Goal: Communication & Community: Answer question/provide support

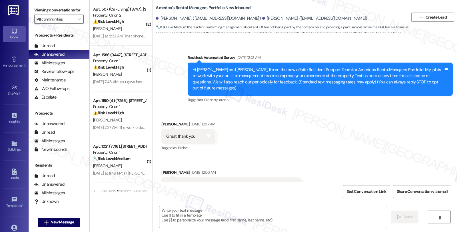
scroll to position [4045, 0]
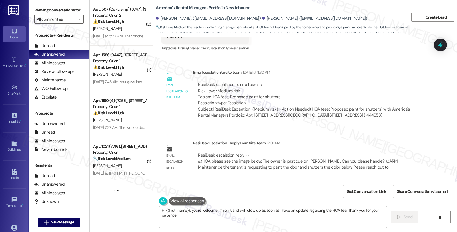
click at [386, 132] on div "Survey, sent via SMS Residesk Automated Survey Aug 20, 2025 at 12:23 AM Hi Jaco…" at bounding box center [305, 109] width 304 height 145
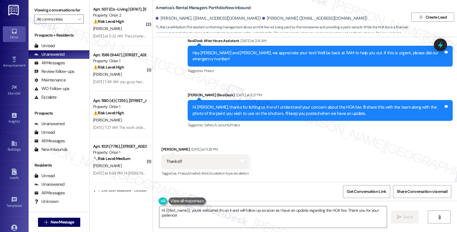
scroll to position [3918, 0]
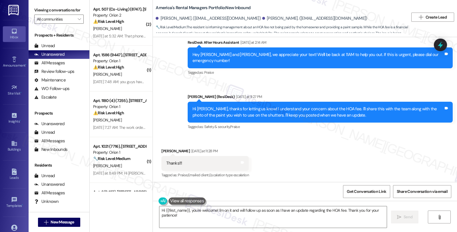
click at [161, 148] on div "Kimbrell Hinds Yesterday at 11:28 PM" at bounding box center [204, 152] width 87 height 8
copy div "Kimbrell"
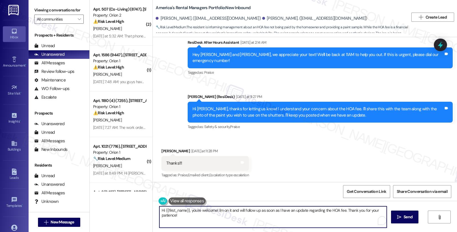
drag, startPoint x: 156, startPoint y: 207, endPoint x: 228, endPoint y: 234, distance: 76.9
click at [228, 232] on html "Inbox Go to Inbox Announcement • Send A Text Announcement Site Visit • Go to Si…" at bounding box center [228, 116] width 457 height 232
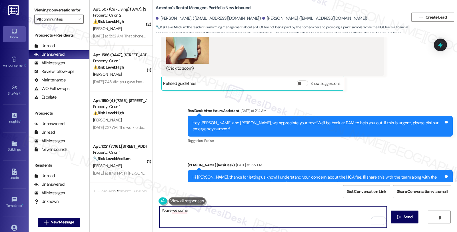
scroll to position [3854, 0]
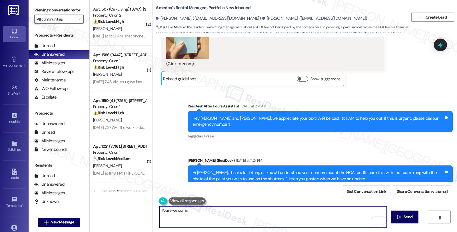
click at [203, 212] on textarea "You're welcome," at bounding box center [272, 216] width 227 height 21
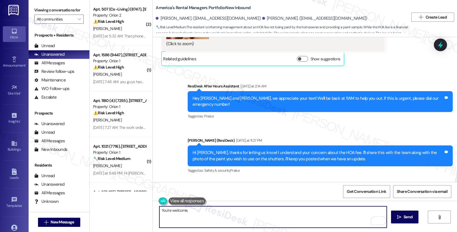
scroll to position [3886, 0]
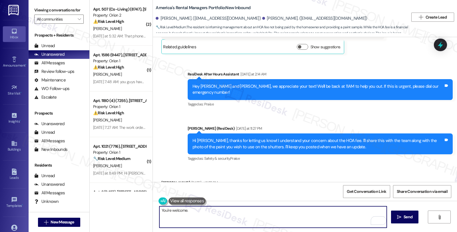
click at [221, 212] on textarea "You're welcome." at bounding box center [272, 216] width 227 height 21
click at [215, 212] on textarea "You're welcome. Please feel free to each ouyt if anything else comes up." at bounding box center [272, 216] width 227 height 21
click at [293, 214] on textarea "You're welcome. Please feel free to reach out if anything else comes up." at bounding box center [272, 216] width 227 height 21
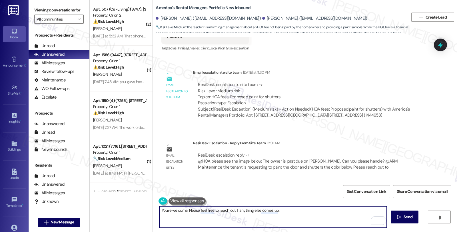
click at [295, 213] on textarea "You're welcome. Please feel free to reach out if anything else comes up." at bounding box center [272, 216] width 227 height 21
type textarea "You're welcome. Please feel free to reach out if anything else comes up. Have a…"
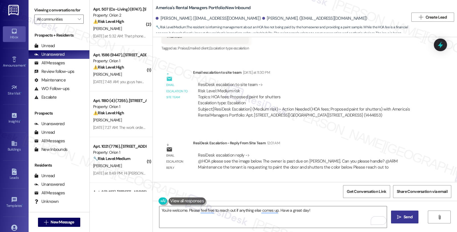
click at [409, 216] on span "Send" at bounding box center [407, 217] width 9 height 6
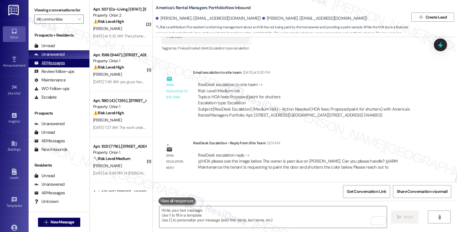
click at [54, 66] on div "All Messages" at bounding box center [49, 63] width 31 height 6
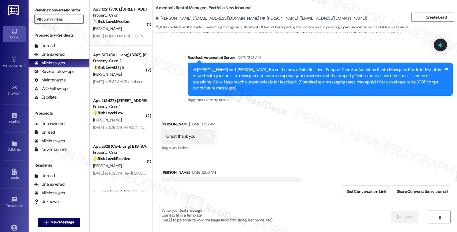
type textarea "Fetching suggested responses. Please feel free to read through the conversation…"
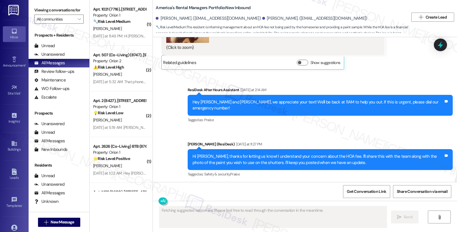
scroll to position [4093, 0]
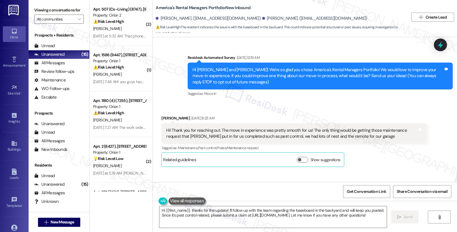
scroll to position [2348, 0]
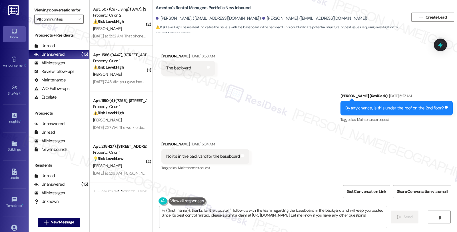
click at [403, 128] on div "Received via SMS Tyrah Ray Sep 20, 2025 at 5:34 AM No it's in the backyard for …" at bounding box center [305, 152] width 304 height 48
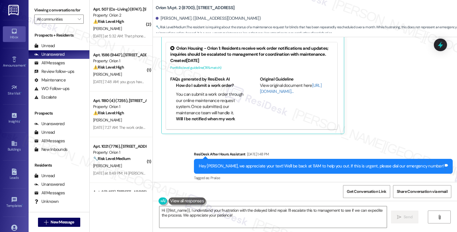
scroll to position [2653, 0]
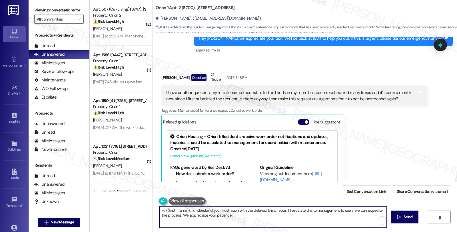
drag, startPoint x: 247, startPoint y: 217, endPoint x: 274, endPoint y: 220, distance: 27.0
click at [274, 220] on textarea "Hi {{first_name}}, I understand your frustration with the delayed blind repair.…" at bounding box center [272, 216] width 227 height 21
paste textarea "Please remind the residents to fold or collapse all cardboard boxes before plac…"
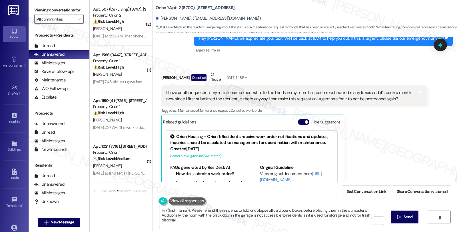
drag, startPoint x: 157, startPoint y: 59, endPoint x: 194, endPoint y: 60, distance: 36.9
click at [194, 71] on div "Penny Uampornvanich Question Neutral Sep 20, 2025 at 1:48 PM" at bounding box center [293, 78] width 265 height 14
copy div "Penny Uampornvanich"
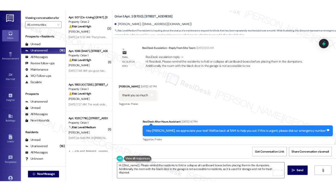
scroll to position [2558, 0]
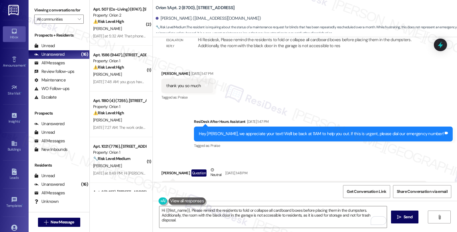
drag, startPoint x: 376, startPoint y: 148, endPoint x: 350, endPoint y: 154, distance: 27.4
click at [188, 210] on textarea "Hi {{first_name}}, Please remind the residents to fold or collapse all cardboar…" at bounding box center [272, 216] width 227 height 21
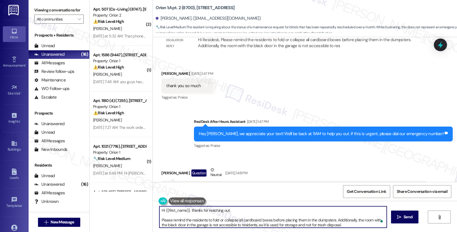
click at [246, 207] on textarea "Hi {{first_name}}, thanks for reaching out. Please remind the residents to fold…" at bounding box center [272, 216] width 227 height 21
paste textarea "#26052-1"
click at [324, 210] on textarea "Hi {{first_name}}, thanks for reaching out. I'm sorry to hear that the maintena…" at bounding box center [272, 216] width 227 height 21
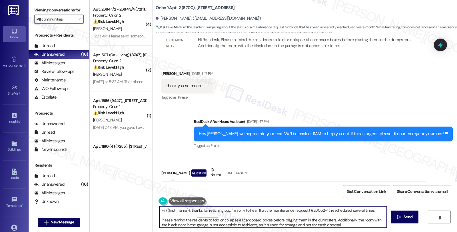
scroll to position [2802, 0]
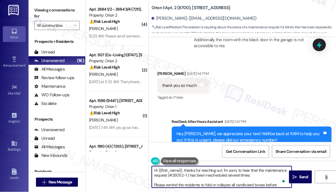
click at [259, 175] on textarea "Hi {{first_name}}, thanks for reaching out. I'm sorry to hear that the maintena…" at bounding box center [222, 176] width 140 height 21
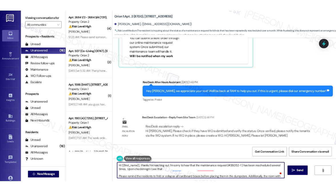
scroll to position [2558, 0]
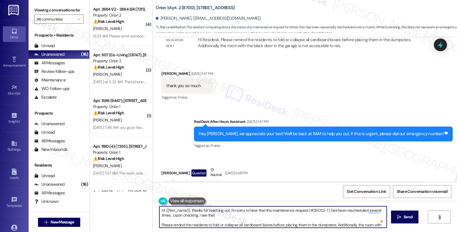
click at [223, 216] on textarea "Hi {{first_name}}, thanks for reaching out. I'm sorry to hear that the maintena…" at bounding box center [272, 216] width 227 height 21
click at [246, 216] on textarea "Hi {{first_name}}, thanks for reaching out. I'm sorry to hear that the maintena…" at bounding box center [272, 216] width 227 height 21
paste textarea "Monday 09/22/2025"
click at [259, 213] on textarea "Hi {{first_name}}, thanks for reaching out. I'm sorry to hear that the maintena…" at bounding box center [272, 216] width 227 height 21
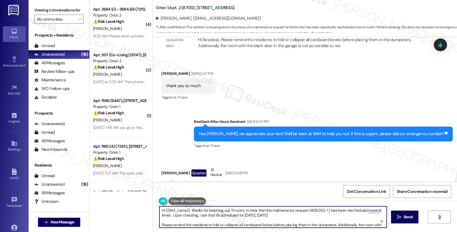
click at [280, 213] on textarea "Hi {{first_name}}, thanks for reaching out. I'm sorry to hear that the maintena…" at bounding box center [272, 216] width 227 height 21
click at [293, 215] on textarea "Hi {{first_name}}, thanks for reaching out. I'm sorry to hear that the maintena…" at bounding box center [272, 216] width 227 height 21
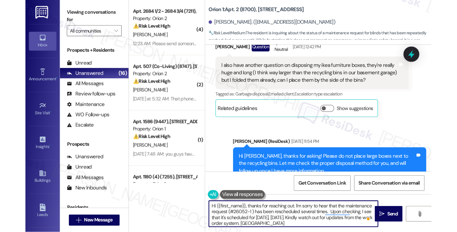
scroll to position [2802, 0]
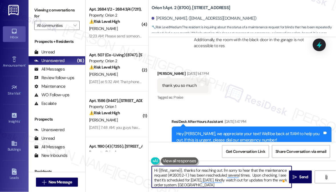
click at [192, 186] on textarea "Hi {{first_name}}, thanks for reaching out. I'm sorry to hear that the maintena…" at bounding box center [222, 176] width 140 height 21
click at [189, 186] on textarea "Hi {{first_name}}, thanks for reaching out. I'm sorry to hear that the maintena…" at bounding box center [222, 176] width 140 height 21
click at [204, 185] on textarea "Hi {{first_name}}, thanks for reaching out. I'm sorry to hear that the maintena…" at bounding box center [222, 176] width 140 height 21
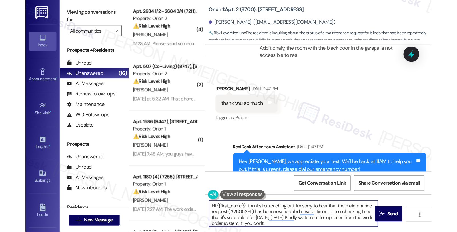
scroll to position [2558, 0]
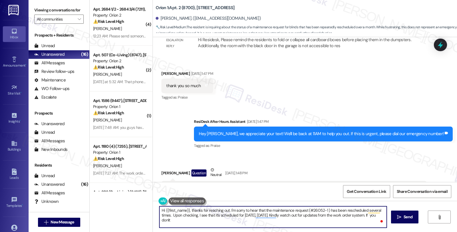
click at [373, 215] on textarea "Hi {{first_name}}, thanks for reaching out. I'm sorry to hear that the maintena…" at bounding box center [272, 216] width 227 height 21
click at [164, 221] on textarea "Hi {{first_name}}, thanks for reaching out. I'm sorry to hear that the maintena…" at bounding box center [272, 216] width 227 height 21
click at [190, 220] on textarea "Hi {{first_name}}, thanks for reaching out. I'm sorry to hear that the maintena…" at bounding box center [272, 216] width 227 height 21
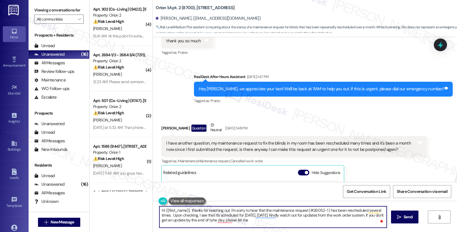
scroll to position [2589, 0]
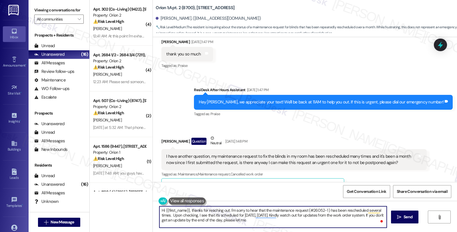
click at [256, 220] on textarea "Hi {{first_name}}, thanks for reaching out. I'm sorry to hear that the maintena…" at bounding box center [272, 216] width 227 height 21
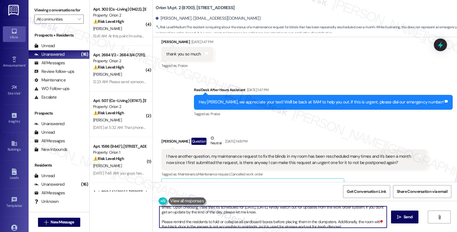
scroll to position [11, 0]
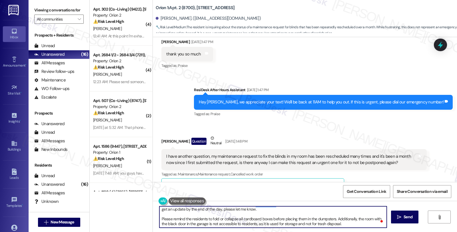
click at [159, 219] on textarea "Hi {{first_name}}, thanks for reaching out. I'm sorry to hear that the maintena…" at bounding box center [272, 216] width 227 height 21
click at [270, 217] on textarea "Hi {{first_name}}, thanks for reaching out. I'm sorry to hear that the maintena…" at bounding box center [272, 216] width 227 height 21
click at [363, 222] on textarea "Hi {{first_name}}, thanks for reaching out. I'm sorry to hear that the maintena…" at bounding box center [272, 216] width 227 height 21
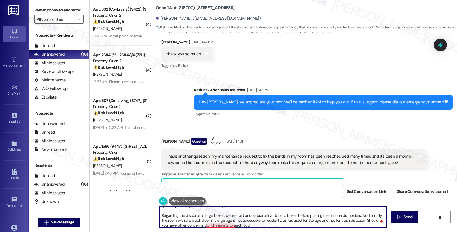
click at [222, 224] on textarea "Hi {{first_name}}, thanks for reaching out. I'm sorry to hear that the maintena…" at bounding box center [272, 216] width 227 height 21
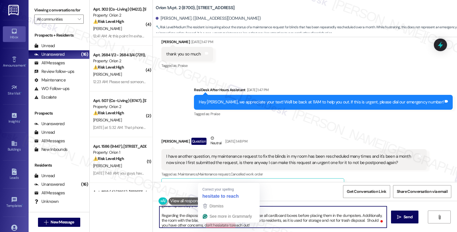
type textarea "Hi {{first_name}}, thanks for reaching out. I'm sorry to hear that the maintena…"
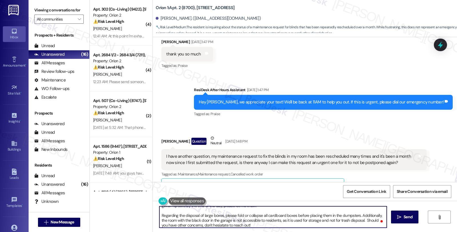
click at [282, 224] on textarea "Hi {{first_name}}, thanks for reaching out. I'm sorry to hear that the maintena…" at bounding box center [272, 216] width 227 height 21
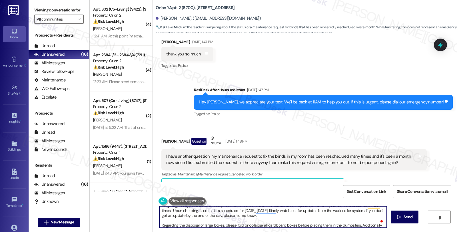
scroll to position [0, 0]
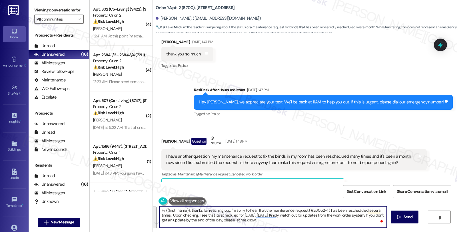
click at [292, 214] on textarea "Hi {{first_name}}, thanks for reaching out. I'm sorry to hear that the maintena…" at bounding box center [272, 216] width 227 height 21
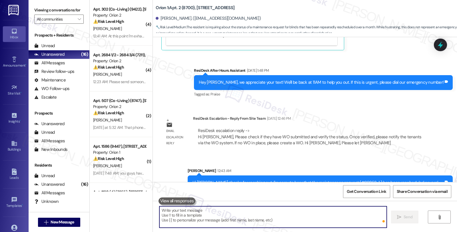
scroll to position [2856, 0]
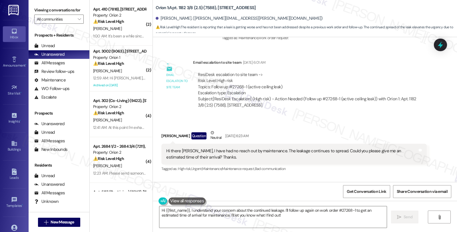
scroll to position [1821, 0]
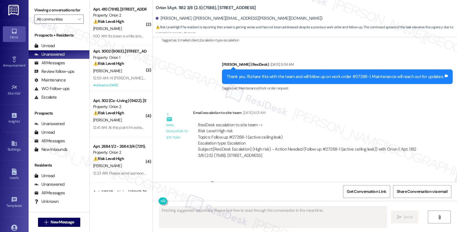
scroll to position [1715, 0]
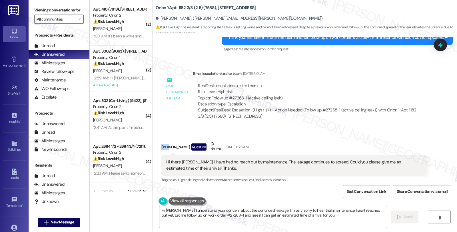
type textarea "Hi Ricca, I understand your concern about the continued leakage. I'm very sorry…"
drag, startPoint x: 158, startPoint y: 140, endPoint x: 174, endPoint y: 140, distance: 15.7
click at [174, 141] on div "Ricca Yip Question Neutral Sep 17, 2025 at 6:23 AM" at bounding box center [293, 148] width 265 height 14
copy div "Ricca Yip"
drag, startPoint x: 227, startPoint y: 91, endPoint x: 242, endPoint y: 91, distance: 14.3
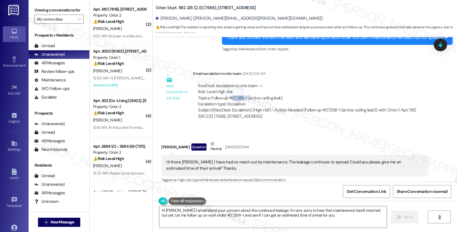
click at [242, 91] on div "ResiDesk escalation to site team -> Risk Level: High risk Topics: Follow up #27…" at bounding box center [310, 95] width 224 height 25
copy div "27268-"
click at [356, 141] on div "Ricca Yip Question Neutral Sep 17, 2025 at 6:23 AM" at bounding box center [293, 148] width 265 height 14
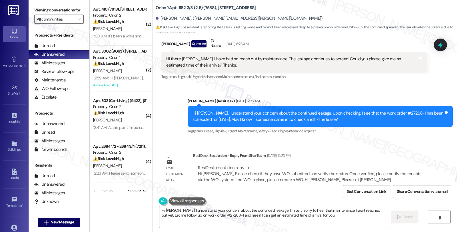
scroll to position [1821, 0]
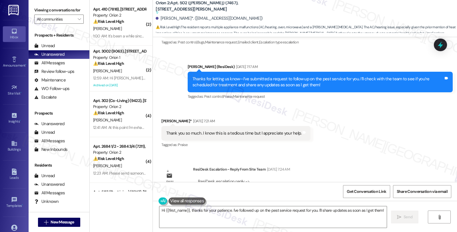
scroll to position [2618, 0]
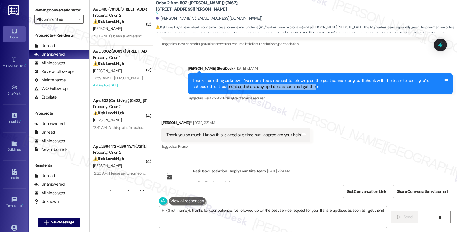
drag, startPoint x: 204, startPoint y: 68, endPoint x: 288, endPoint y: 69, distance: 84.2
click at [288, 78] on div "Thanks for letting us know—I’ve submitted a request to follow up on the pest se…" at bounding box center [317, 84] width 251 height 12
click at [346, 73] on div "Thanks for letting us know—I’ve submitted a request to follow up on the pest se…" at bounding box center [320, 83] width 265 height 21
drag, startPoint x: 355, startPoint y: 60, endPoint x: 374, endPoint y: 65, distance: 19.3
click at [374, 78] on div "Thanks for letting us know—I’ve submitted a request to follow up on the pest se…" at bounding box center [317, 84] width 251 height 12
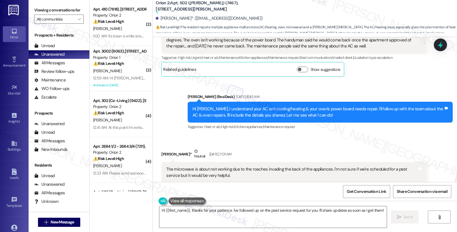
scroll to position [2459, 0]
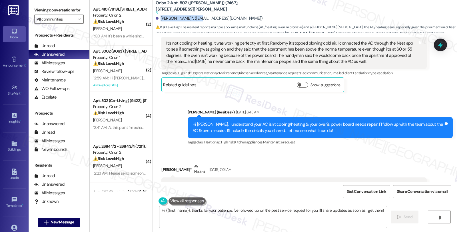
drag, startPoint x: 156, startPoint y: 19, endPoint x: 195, endPoint y: 19, distance: 38.3
click at [195, 19] on div "Shawntelle Augustine*. (shawntelleaugustine26@gmail.com)" at bounding box center [209, 18] width 107 height 6
copy div "Shawntelle Augustine"
click at [359, 151] on div "Received via SMS Shawntelle Augustine* Neutral Sep 19, 2025 at 7:01 AM The micr…" at bounding box center [305, 181] width 304 height 60
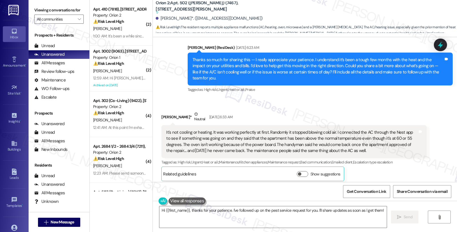
scroll to position [2364, 0]
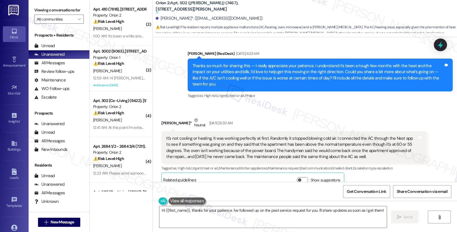
click at [387, 117] on div "Shawntelle Augustine* Neutral Sep 19, 2025 at 6:33 AM" at bounding box center [293, 124] width 265 height 14
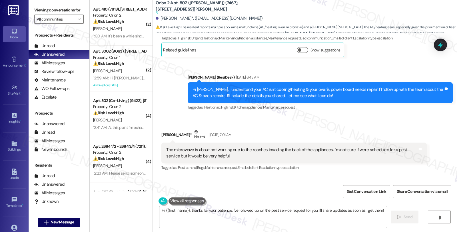
scroll to position [2491, 0]
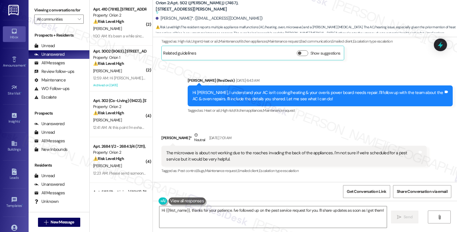
click at [364, 158] on div "Received via SMS Shawntelle Augustine* Neutral Sep 19, 2025 at 7:01 AM The micr…" at bounding box center [294, 154] width 274 height 52
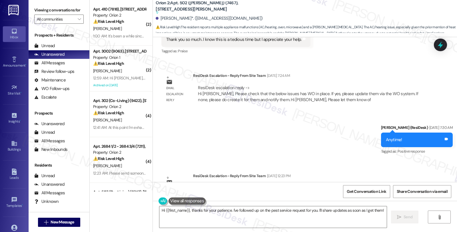
scroll to position [2777, 0]
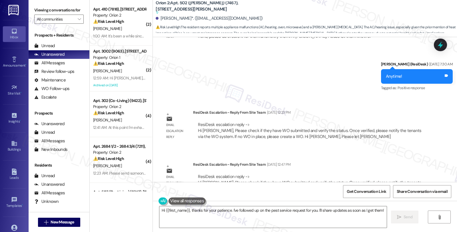
click at [381, 78] on div "WO Lease started Dec 13, 2024 at 8:00 AM Show details Received via SMS Shawntel…" at bounding box center [305, 109] width 304 height 145
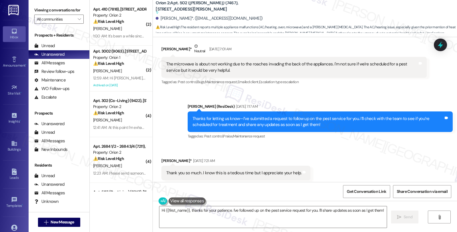
scroll to position [2554, 0]
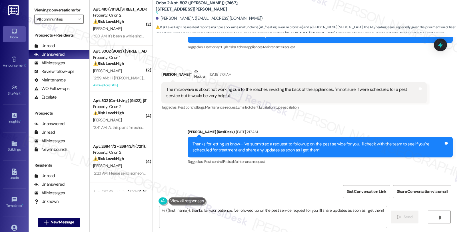
click at [164, 183] on div "Shawntelle Augustine* Sep 19, 2025 at 7:21 AM" at bounding box center [235, 187] width 149 height 8
copy div "Shawntelle"
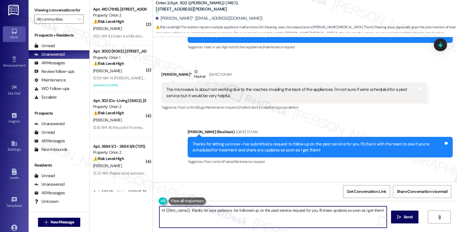
drag, startPoint x: 187, startPoint y: 210, endPoint x: 456, endPoint y: 221, distance: 269.2
click at [456, 221] on div "Hi {{first_name}}, thanks for your patience. I've followed up on the pest servi…" at bounding box center [305, 222] width 304 height 43
click at [204, 215] on textarea "Hi {{first_name}}, I want you to know that a follow-up has been made and mainte…" at bounding box center [272, 216] width 227 height 21
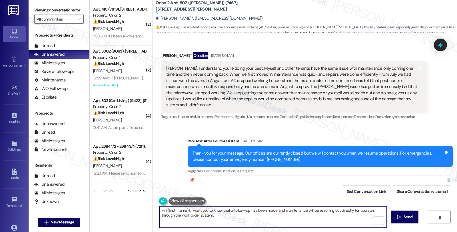
scroll to position [2047, 0]
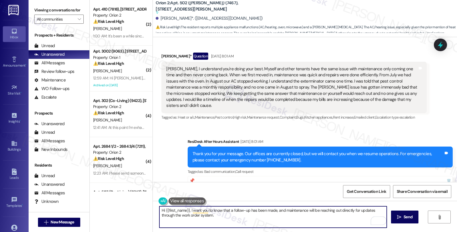
click at [242, 217] on textarea "Hi {{first_name}}, I want you to know that a follow-up has been made, and maint…" at bounding box center [272, 216] width 227 height 21
type textarea "Hi {{first_name}}, I want you to know that a follow-up has been made, and maint…"
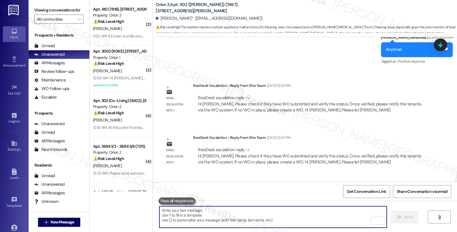
scroll to position [2808, 0]
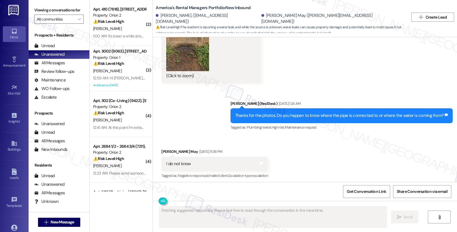
scroll to position [1248, 0]
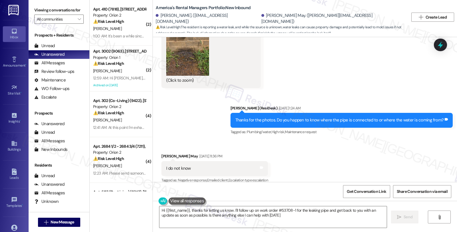
type textarea "Hi {{first_name}}, thanks for letting us know. I'll follow up on work order #53…"
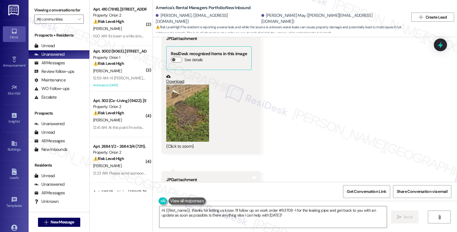
scroll to position [740, 0]
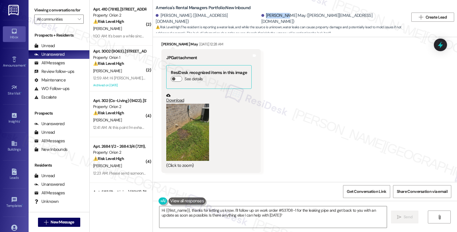
copy div "[PERSON_NAME] May"
drag, startPoint x: 236, startPoint y: 19, endPoint x: 256, endPoint y: 19, distance: 20.8
click at [261, 19] on div "[PERSON_NAME] May. ([PERSON_NAME][EMAIL_ADDRESS][DOMAIN_NAME])" at bounding box center [332, 19] width 143 height 12
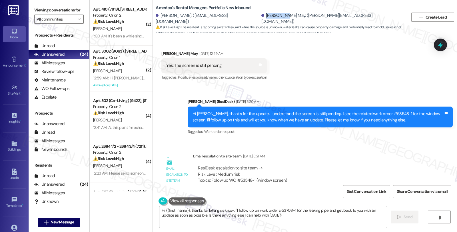
scroll to position [328, 0]
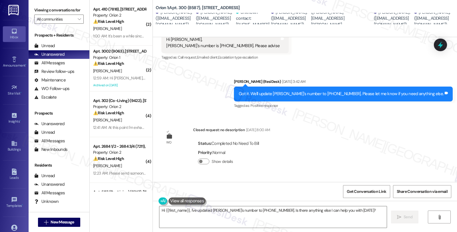
scroll to position [984, 0]
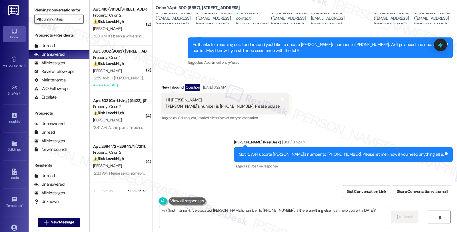
click at [188, 9] on b "Orion 1: Apt. 300 (8587), 1317 W Jefferson Blvd" at bounding box center [198, 8] width 84 height 6
copy b "8587"
drag, startPoint x: 197, startPoint y: 7, endPoint x: 236, endPoint y: 7, distance: 39.1
click at [236, 7] on b "Orion 1: Apt. 300 (8587), 1317 W Jefferson Blvd" at bounding box center [198, 8] width 84 height 6
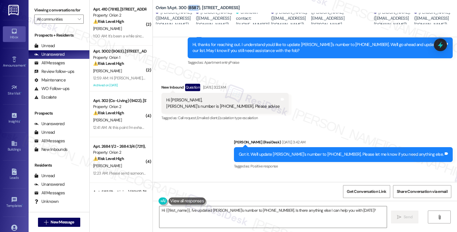
copy b "1317 W Jefferson Blvd"
click at [190, 9] on b "Orion 1: Apt. 300 (8587), 1317 W Jefferson Blvd" at bounding box center [198, 8] width 84 height 6
copy b "8587"
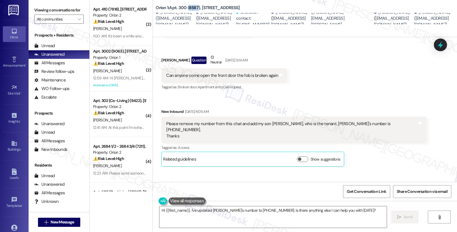
scroll to position [698, 0]
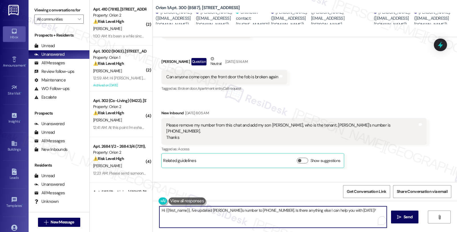
drag, startPoint x: 161, startPoint y: 210, endPoint x: 184, endPoint y: 212, distance: 22.9
click at [184, 212] on textarea "Hi {{first_name}}, I've updated Fernando's number to (760) 666-0490. Is there a…" at bounding box center [272, 216] width 227 height 21
click at [161, 209] on textarea "Hi, I've updated Fernando's number to (760) 666-0490. Is there anything else I …" at bounding box center [272, 216] width 227 height 21
click at [302, 209] on textarea "Hi, I hope you had a great weekend. I want you to know that we've updated I've …" at bounding box center [272, 216] width 227 height 21
drag, startPoint x: 348, startPoint y: 209, endPoint x: 352, endPoint y: 218, distance: 9.3
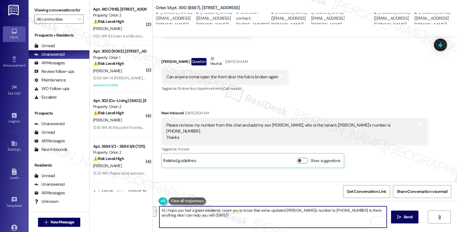
click at [352, 218] on textarea "Hi, I hope you had a great weekend. I want you to know that we've updated Ferna…" at bounding box center [272, 216] width 227 height 21
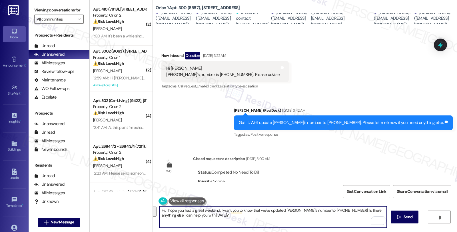
scroll to position [1079, 0]
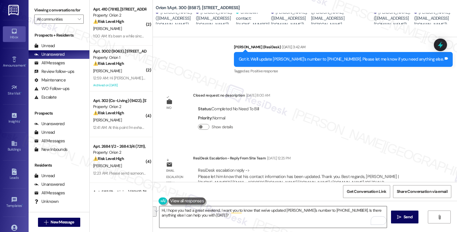
click at [244, 215] on textarea "Hi, I hope you had a great weekend. I want you to know that we've updated Ferna…" at bounding box center [272, 216] width 227 height 21
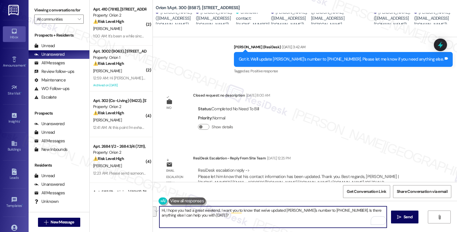
drag, startPoint x: 347, startPoint y: 210, endPoint x: 352, endPoint y: 222, distance: 12.1
click at [352, 222] on textarea "Hi, I hope you had a great weekend. I want you to know that we've updated Ferna…" at bounding box center [272, 216] width 227 height 21
paste textarea "Should you have other concerns, please feel free to reach out. Have a great day!"
click at [267, 216] on textarea "Hi, I hope you had a great weekend. I want you to know that we've updated Ferna…" at bounding box center [272, 216] width 227 height 21
type textarea "Hi, I hope you had a great weekend. I want you to know that we've updated Ferna…"
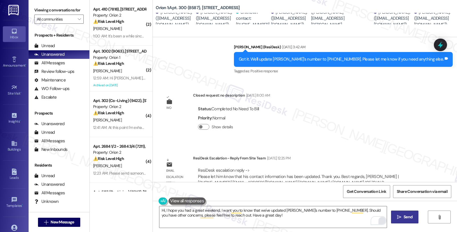
click at [402, 218] on span "Send" at bounding box center [407, 217] width 11 height 6
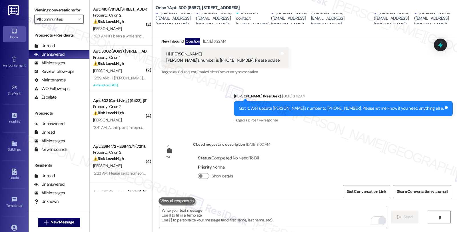
scroll to position [966, 0]
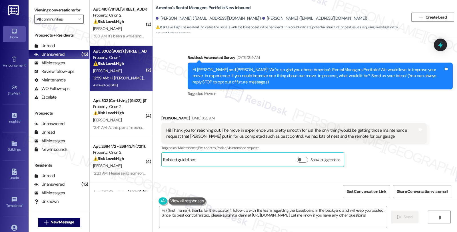
scroll to position [2348, 0]
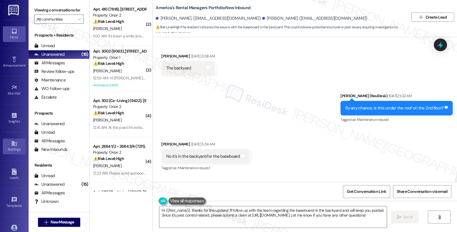
click at [13, 148] on div "Buildings" at bounding box center [14, 149] width 29 height 6
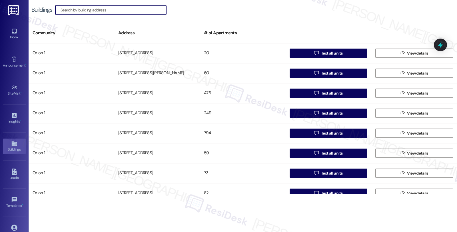
click at [107, 12] on input at bounding box center [114, 10] width 106 height 8
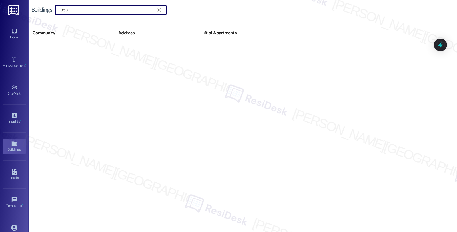
click at [108, 16] on div "Buildings  8587 " at bounding box center [243, 10] width 428 height 20
click at [58, 7] on div " 8587 " at bounding box center [110, 9] width 111 height 9
click at [61, 9] on input "8587" at bounding box center [108, 10] width 94 height 8
click at [76, 11] on input "8587" at bounding box center [108, 10] width 94 height 8
drag, startPoint x: 76, startPoint y: 8, endPoint x: 58, endPoint y: 6, distance: 18.4
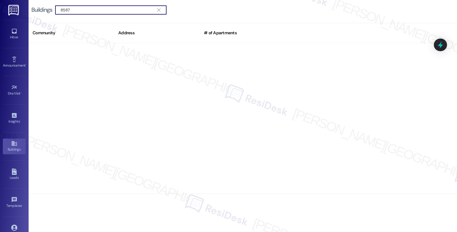
click at [58, 6] on div " 8587 " at bounding box center [110, 9] width 111 height 9
paste input "[STREET_ADDRESS]"
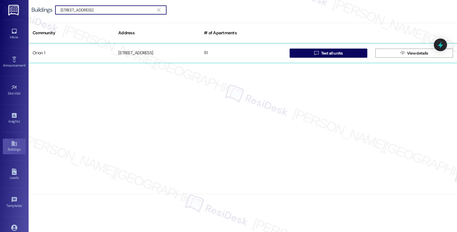
type input "[STREET_ADDRESS]"
click at [132, 53] on div "[STREET_ADDRESS]" at bounding box center [157, 52] width 86 height 11
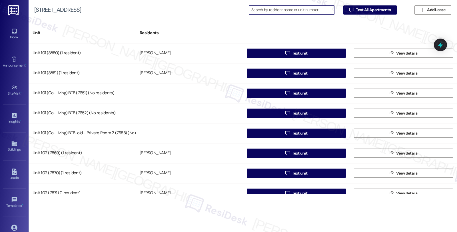
click at [266, 7] on input at bounding box center [292, 10] width 83 height 8
paste input "8587"
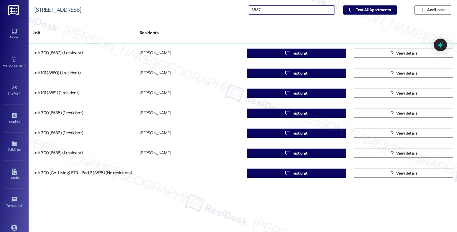
type input "8587"
click at [175, 54] on div "[PERSON_NAME]" at bounding box center [189, 52] width 107 height 11
click at [172, 55] on div "[PERSON_NAME]" at bounding box center [189, 52] width 107 height 11
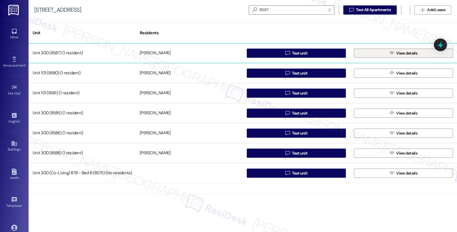
click at [376, 50] on button " View details" at bounding box center [403, 53] width 99 height 9
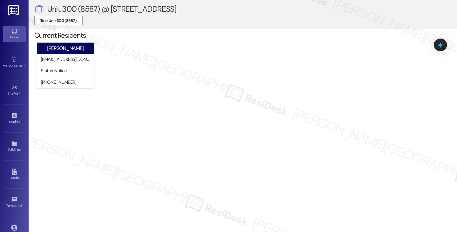
click at [12, 33] on icon at bounding box center [14, 31] width 5 height 5
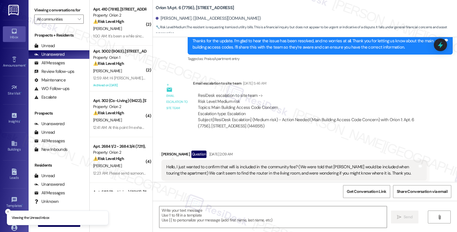
scroll to position [1991, 0]
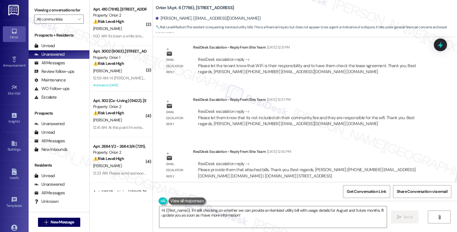
click at [415, 144] on div "Email escalation reply ResiDesk Escalation - Reply From Site Team [DATE] 12:40 …" at bounding box center [294, 165] width 274 height 43
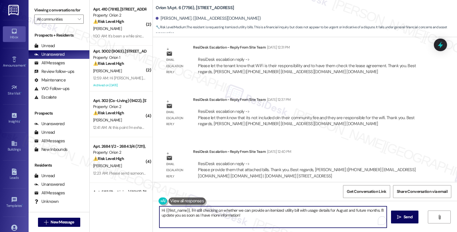
drag, startPoint x: 187, startPoint y: 210, endPoint x: 280, endPoint y: 224, distance: 94.3
click at [280, 224] on textarea "Hi {{first_name}}, I'm still checking on whether we can provide an itemized uti…" at bounding box center [272, 216] width 227 height 21
paste textarea "Please let the tenant know that WiFi is their responsibility and to have them c…"
drag, startPoint x: 312, startPoint y: 210, endPoint x: 364, endPoint y: 213, distance: 52.3
click at [364, 213] on textarea "Hi {{first_name}}, I hope you're doing great. I'm checking in to give you an up…" at bounding box center [272, 216] width 227 height 21
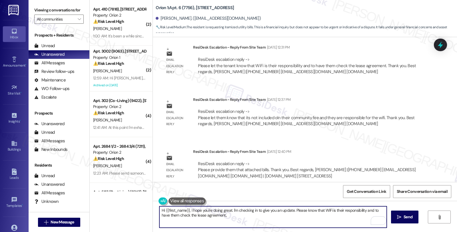
click at [332, 209] on textarea "Hi {{first_name}}, I hope you're doing great. I'm checking in to give you an up…" at bounding box center [272, 216] width 227 height 21
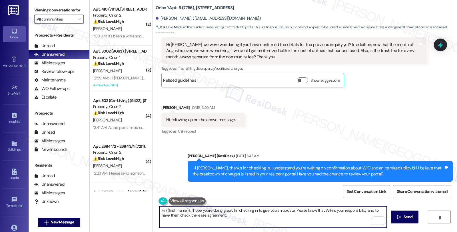
scroll to position [1324, 0]
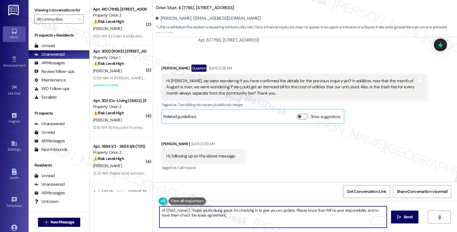
click at [371, 211] on textarea "Hi {{first_name}}, I hope you're doing great. I'm checking in to give you an up…" at bounding box center [272, 216] width 227 height 21
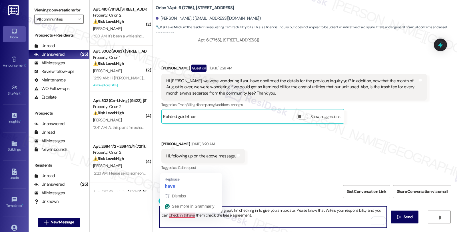
click at [176, 215] on textarea "Hi {{first_name}}, I hope you're doing great. I'm checking in to give you an up…" at bounding box center [272, 216] width 227 height 21
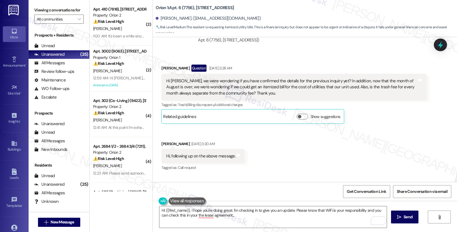
click at [393, 121] on div "Received via SMS [PERSON_NAME] Question [DATE] 2:28 AM Hi [PERSON_NAME], we wer…" at bounding box center [294, 94] width 274 height 68
click at [391, 118] on div "Received via SMS [PERSON_NAME] Question [DATE] 2:28 AM Hi [PERSON_NAME], we wer…" at bounding box center [294, 94] width 274 height 68
click at [391, 126] on div "Received via SMS [PERSON_NAME] Question [DATE] 2:28 AM Hi [PERSON_NAME], we wer…" at bounding box center [305, 114] width 304 height 124
click at [330, 211] on textarea "Hi {{first_name}}, I hope you're doing great. I'm checking in to give you an up…" at bounding box center [272, 216] width 227 height 21
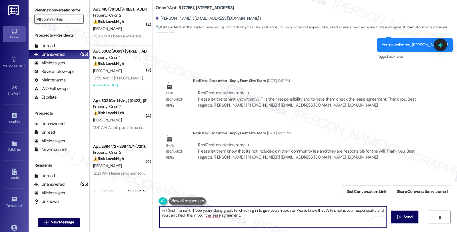
scroll to position [1991, 0]
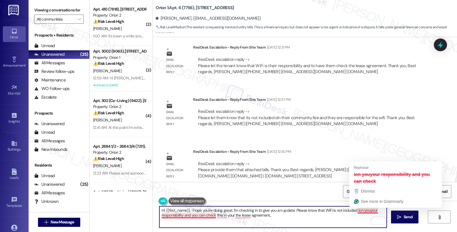
click at [354, 213] on textarea "Hi {{first_name}}, I hope you're doing great. I'm checking in to give you an up…" at bounding box center [272, 216] width 227 height 21
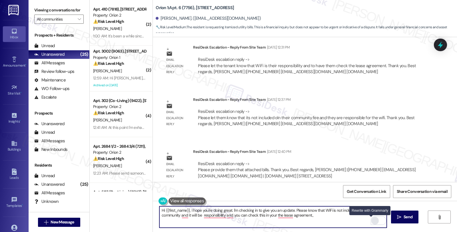
click at [372, 220] on div "Rewrite with Grammarly" at bounding box center [375, 220] width 6 height 7
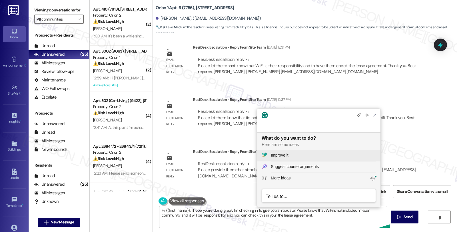
scroll to position [0, 0]
click at [316, 152] on div "Improve it" at bounding box center [323, 155] width 105 height 6
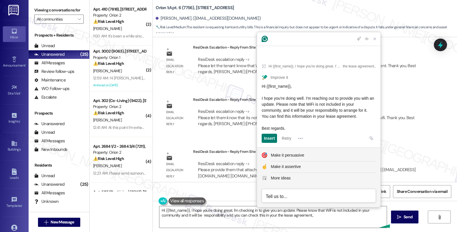
drag, startPoint x: 369, startPoint y: 116, endPoint x: 262, endPoint y: 96, distance: 109.8
click at [262, 96] on div "Hi {{first_name}}, I hope you're doing well. I'm reaching out to provide you wi…" at bounding box center [319, 107] width 114 height 48
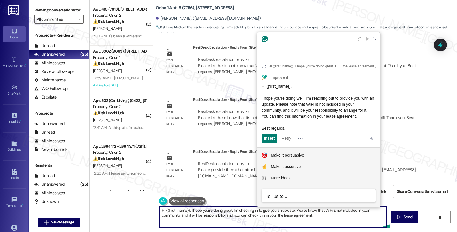
click at [196, 215] on textarea "Hi {{first_name}}, I hope you're doing great. I'm checking in to give you an up…" at bounding box center [272, 216] width 227 height 21
drag, startPoint x: 186, startPoint y: 209, endPoint x: 318, endPoint y: 222, distance: 131.6
click at [322, 222] on textarea "Hi {{first_name}}, I hope you're doing great. I'm checking in to give you an up…" at bounding box center [272, 216] width 227 height 21
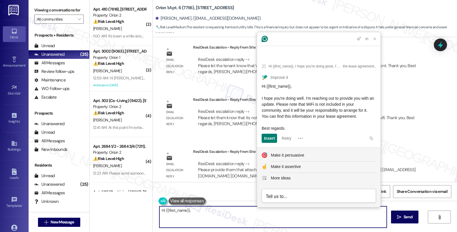
paste textarea "I hope you’re doing well! I just wanted to provide you with a quick update. Ple…"
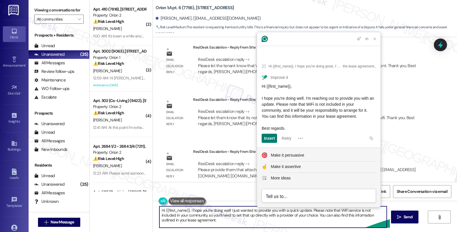
click at [187, 215] on textarea "Hi {{first_name}}, I hope you’re doing well! I just wanted to provide you with …" at bounding box center [272, 216] width 227 height 21
click at [223, 221] on textarea "Hi {{first_name}}, I hope you’re doing well! I just wanted to provide you with …" at bounding box center [272, 216] width 227 height 21
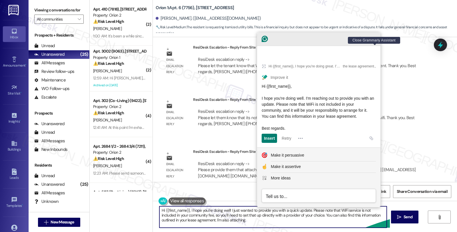
click at [377, 41] on icon "Close Grammarly Assistant" at bounding box center [374, 39] width 5 height 5
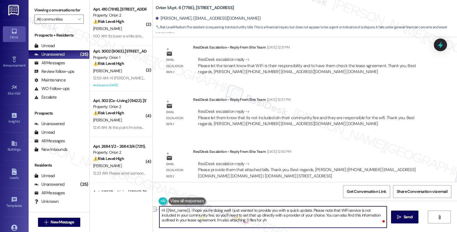
drag, startPoint x: 234, startPoint y: 219, endPoint x: 284, endPoint y: 220, distance: 49.1
click at [284, 220] on textarea "Hi {{first_name}}, I hope you’re doing well! I just wanted to provide you with …" at bounding box center [272, 216] width 227 height 21
click at [371, 221] on div "Rewrite with Grammarly" at bounding box center [371, 220] width 6 height 7
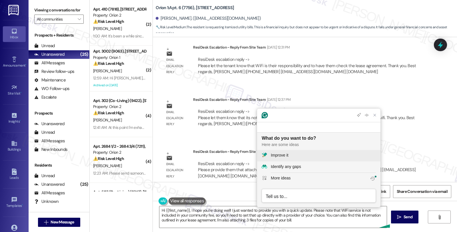
click at [287, 154] on div "Improve it" at bounding box center [279, 155] width 17 height 6
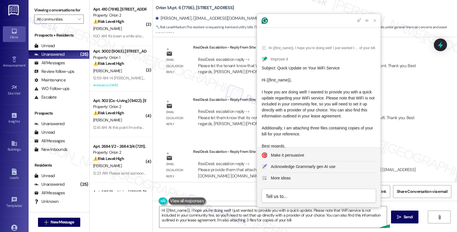
drag, startPoint x: 322, startPoint y: 132, endPoint x: 261, endPoint y: 85, distance: 77.2
click at [261, 85] on article "Hi {{first_name}}, I hope you’re doing well! I just wanted to provide you with …" at bounding box center [318, 104] width 123 height 133
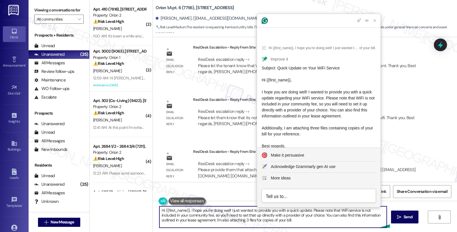
click at [192, 215] on textarea "Hi {{first_name}}, I hope you’re doing well! I just wanted to provide you with …" at bounding box center [272, 216] width 227 height 21
drag, startPoint x: 187, startPoint y: 209, endPoint x: 291, endPoint y: 228, distance: 105.2
click at [291, 228] on div "Hi {{first_name}}, I hope you’re doing well! I just wanted to provide you with …" at bounding box center [273, 217] width 228 height 22
paste textarea "are doing well! I wanted to provide you with a quick update regarding your WiFi…"
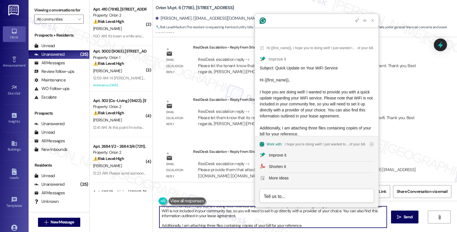
scroll to position [31, 0]
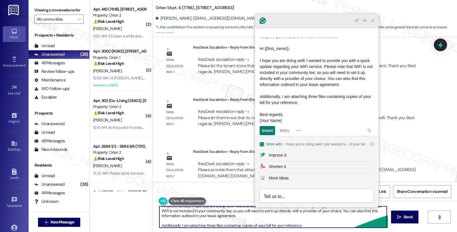
click at [372, 21] on icon "Close Grammarly Assistant" at bounding box center [372, 20] width 2 height 2
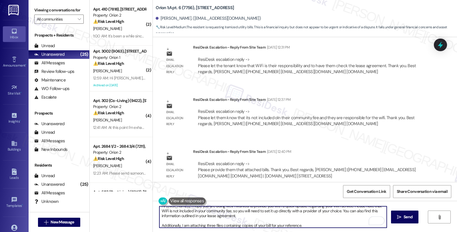
click at [306, 226] on textarea "Hi {{first_name}}, I hope you are doing well! I wanted to provide you with a qu…" at bounding box center [272, 216] width 227 height 21
click at [304, 226] on textarea "Hi {{first_name}}, I hope you are doing well! I wanted to provide you with a qu…" at bounding box center [272, 216] width 227 height 21
click at [337, 226] on textarea "Hi {{first_name}}, I hope you are doing well! I wanted to provide you with a qu…" at bounding box center [272, 216] width 227 height 21
type textarea "Hi {{first_name}}, I hope you are doing well! I wanted to provide you with a qu…"
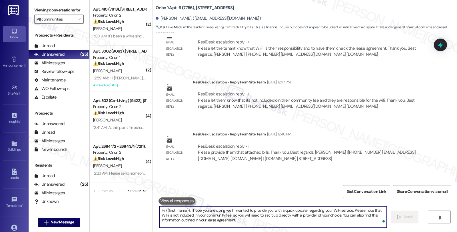
scroll to position [2055, 0]
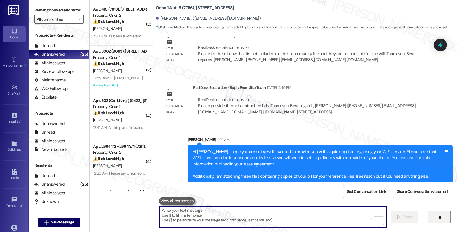
click at [441, 218] on icon "" at bounding box center [439, 217] width 4 height 5
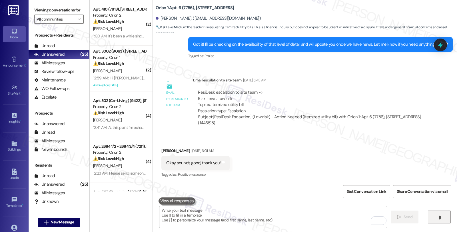
scroll to position [1786, 0]
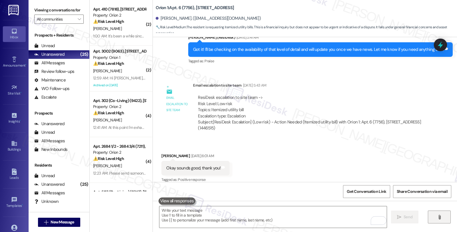
click at [434, 217] on button "" at bounding box center [439, 216] width 23 height 13
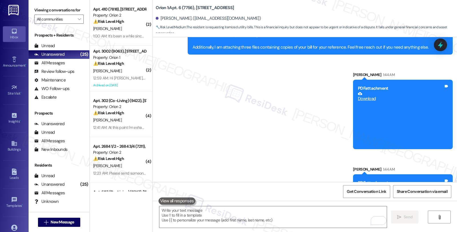
scroll to position [2244, 0]
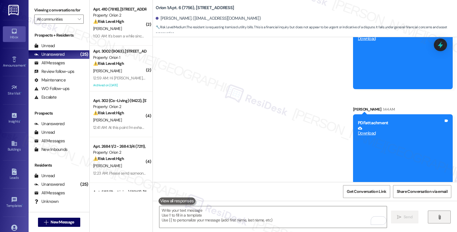
click at [444, 218] on button "" at bounding box center [439, 216] width 23 height 13
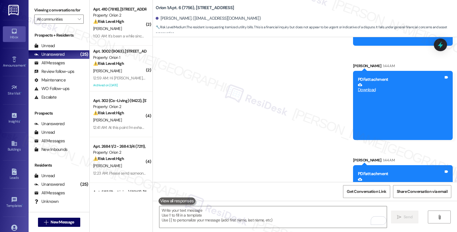
scroll to position [2338, 0]
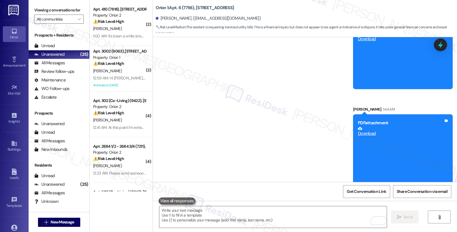
click at [373, 5] on div "Orion 1: Apt. 6 (7756), 3431 S Catalina St Jiwen Li. (jiwenli.9@gmail.com) 🔧 Ri…" at bounding box center [306, 16] width 301 height 31
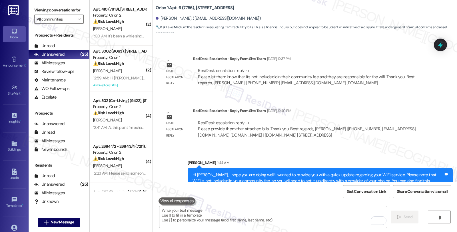
scroll to position [2021, 0]
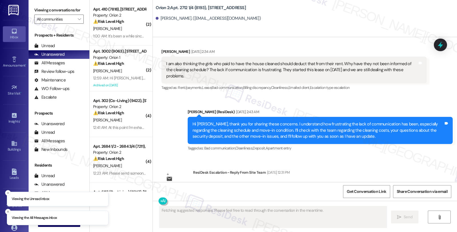
scroll to position [387, 0]
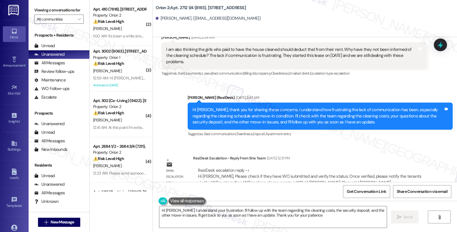
type textarea "Hi [PERSON_NAME], I understand your frustration. I'll follow up with the team r…"
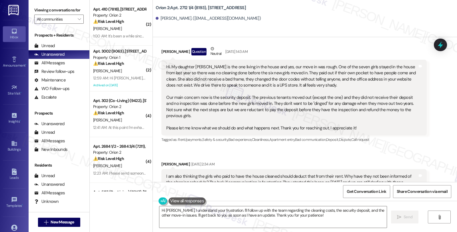
scroll to position [229, 0]
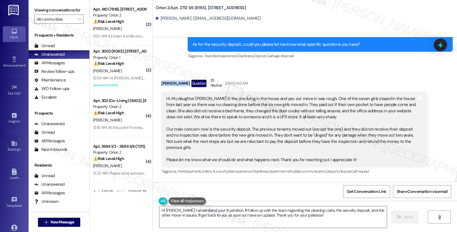
drag, startPoint x: 157, startPoint y: 79, endPoint x: 179, endPoint y: 82, distance: 22.1
click at [179, 82] on div "Received via SMS [PERSON_NAME] Question Neutral [DATE] 1:43 AM Hi. My daughter …" at bounding box center [294, 126] width 274 height 107
copy div "[PERSON_NAME]"
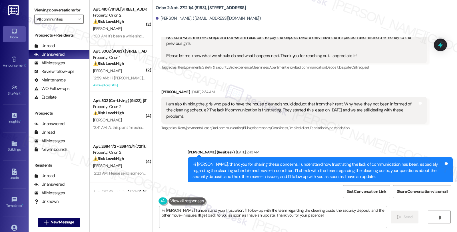
scroll to position [355, 0]
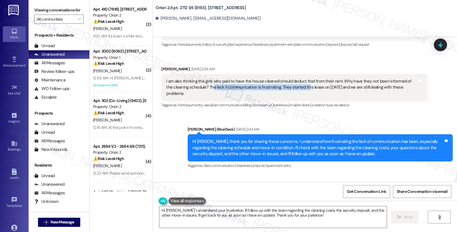
drag, startPoint x: 202, startPoint y: 83, endPoint x: 295, endPoint y: 84, distance: 93.1
click at [295, 84] on div "I am also thinking the girls who paid to have the house cleaned should deduct t…" at bounding box center [291, 87] width 251 height 18
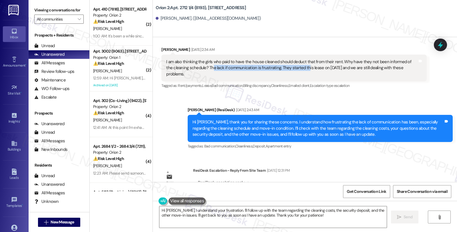
scroll to position [387, 0]
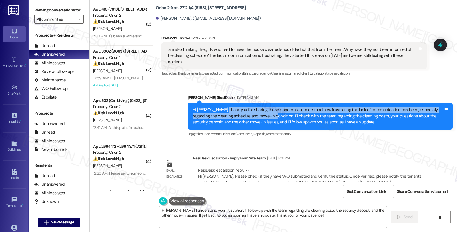
drag, startPoint x: 219, startPoint y: 98, endPoint x: 256, endPoint y: 101, distance: 37.0
click at [256, 107] on div "Hi Michelle, thank you for sharing these concerns. I understand how frustrating…" at bounding box center [317, 116] width 251 height 18
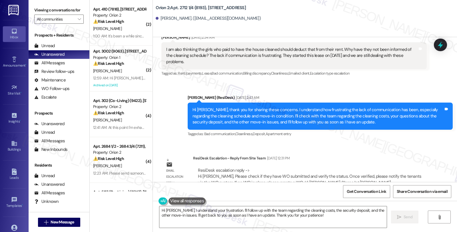
click at [235, 110] on div "Hi Michelle, thank you for sharing these concerns. I understand how frustrating…" at bounding box center [317, 116] width 251 height 18
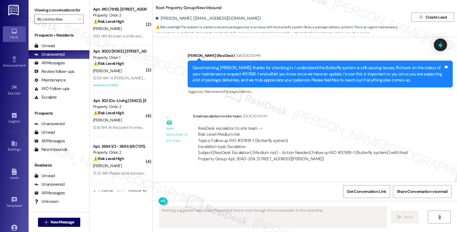
scroll to position [1839, 0]
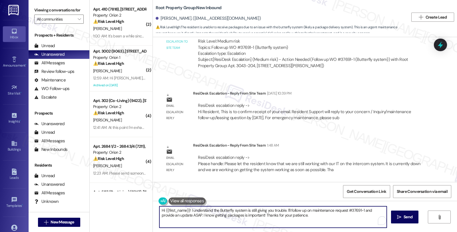
drag, startPoint x: 283, startPoint y: 225, endPoint x: 322, endPoint y: 228, distance: 38.9
click at [322, 228] on div "Hi {{first_name}}! I understand the Butterfly system is still giving you troubl…" at bounding box center [273, 217] width 228 height 22
paste textarea "Please let the resident know that we are still working with our IT on the inter…"
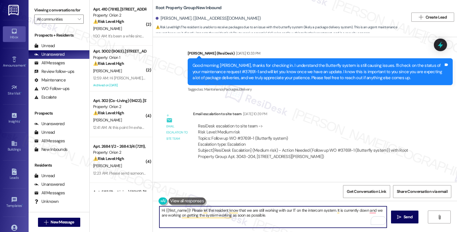
scroll to position [1744, 0]
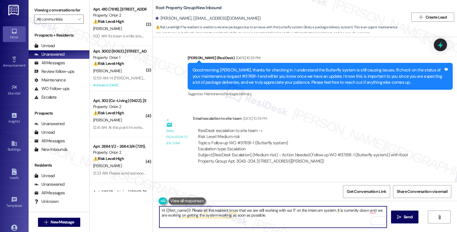
click at [280, 214] on textarea "Hi {{first_name}}! Please let the resident know that we are still working with …" at bounding box center [272, 216] width 227 height 21
click at [274, 225] on textarea "Hi {{first_name}}! Please let the resident know that we are still working with …" at bounding box center [272, 216] width 227 height 21
click at [186, 210] on textarea "Hi {{first_name}}! Please let the resident know that we are still working with …" at bounding box center [272, 216] width 227 height 21
click at [357, 211] on textarea "Hi {{first_name}}, I hope you had a great weekend. Just to give you a quick upd…" at bounding box center [272, 216] width 227 height 21
click at [348, 215] on textarea "Hi {{first_name}}, I hope you had a great weekend. Just to give you a quick upd…" at bounding box center [272, 216] width 227 height 21
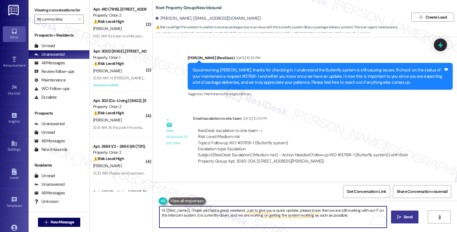
type textarea "Hi {{first_name}}, I hope you had a great weekend. Just to give you a quick upd…"
click at [406, 216] on span "Send" at bounding box center [407, 217] width 9 height 6
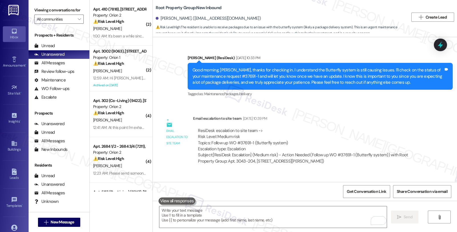
click at [394, 107] on div "WO Opened request: no description Sep 13, 2025 at 8:00 AM Status : Completed No…" at bounding box center [305, 109] width 304 height 145
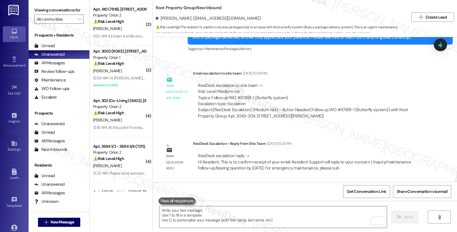
scroll to position [1839, 0]
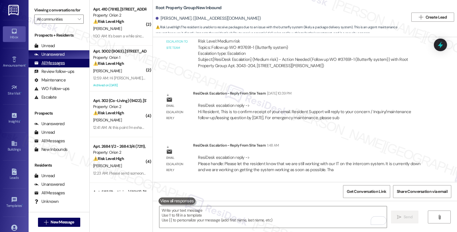
click at [59, 66] on div "All Messages" at bounding box center [49, 63] width 31 height 6
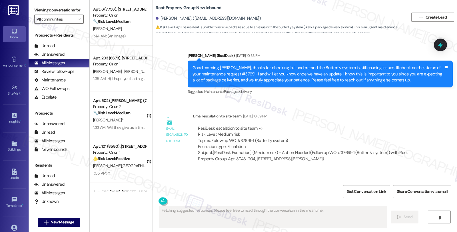
scroll to position [1893, 0]
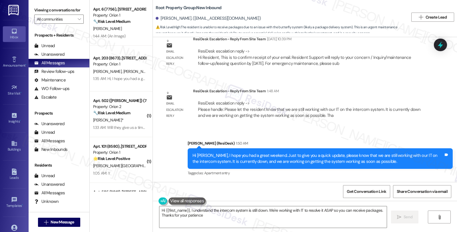
type textarea "Hi {{first_name}}, I understand the intercom system is still down. We're workin…"
click at [382, 109] on div "ResiDesk escalation reply -> Please handle: Please let the resident know that w…" at bounding box center [309, 109] width 222 height 18
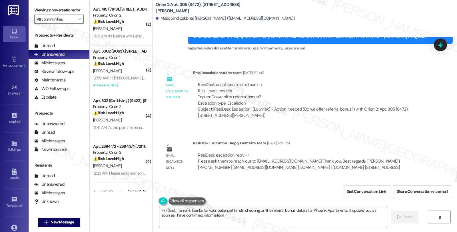
scroll to position [755, 0]
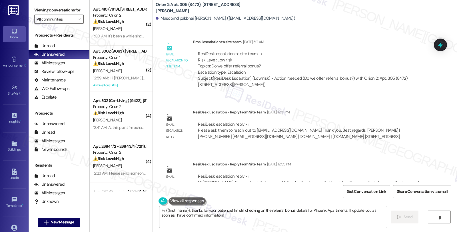
click at [159, 211] on textarea "Hi {{first_name}}, thanks for your patience! I'm still checking on the referral…" at bounding box center [272, 216] width 227 height 21
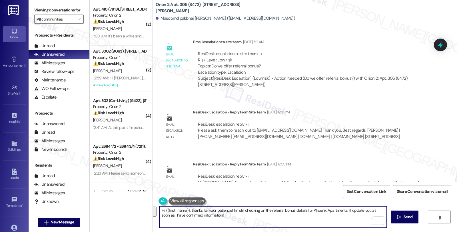
drag, startPoint x: 187, startPoint y: 210, endPoint x: 252, endPoint y: 218, distance: 65.1
click at [252, 218] on textarea "Hi {{first_name}}, thanks for your patience! I'm still checking on the referral…" at bounding box center [272, 216] width 227 height 21
paste textarea "Please ask them to reach out to [EMAIL_ADDRESS][DOMAIN_NAME]"
click at [242, 210] on textarea "Hi {{first_name}}, I hope you had a great weekend. Please ask them to reach out…" at bounding box center [272, 216] width 227 height 21
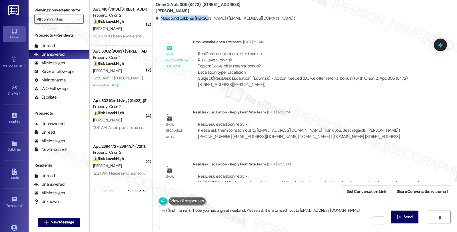
drag, startPoint x: 157, startPoint y: 19, endPoint x: 200, endPoint y: 19, distance: 42.8
click at [200, 19] on div "Masoomdipakbhai [PERSON_NAME]. ([EMAIL_ADDRESS][DOMAIN_NAME])" at bounding box center [225, 18] width 139 height 6
copy div "Masoomdipakbhai [PERSON_NAME]."
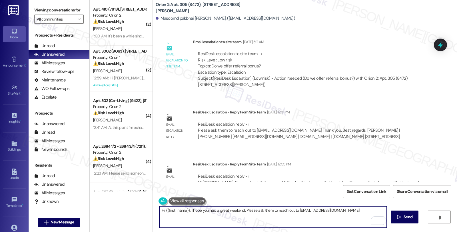
click at [241, 210] on textarea "Hi {{first_name}}, I hope you had a great weekend. Please ask them to reach out…" at bounding box center [272, 216] width 227 height 21
click at [266, 210] on textarea "Hi {{first_name}}, I hope you had a great weekend. I'm checking in to inform yp…" at bounding box center [272, 216] width 227 height 21
click at [346, 210] on textarea "Hi {{first_name}}, I hope you had a great weekend. I'm checking in regarding yo…" at bounding box center [272, 216] width 227 height 21
click at [194, 214] on textarea "Hi {{first_name}}, I hope you had a great weekend. I'm checking in regarding yo…" at bounding box center [272, 216] width 227 height 21
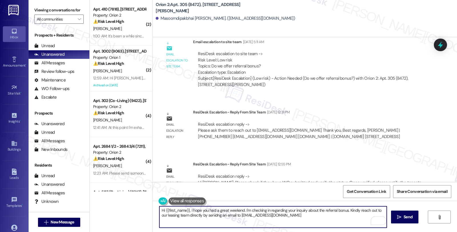
click at [290, 213] on textarea "Hi {{first_name}}, I hope you had a great weekend. I'm checking in regarding yo…" at bounding box center [272, 216] width 227 height 21
click at [319, 218] on textarea "Hi {{first_name}}, I hope you had a great weekend. I'm checking in regarding yo…" at bounding box center [272, 216] width 227 height 21
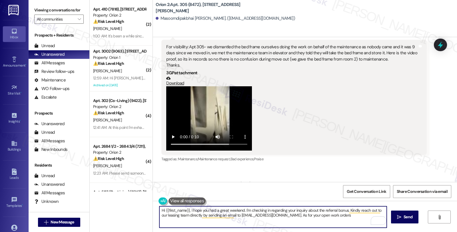
scroll to position [0, 0]
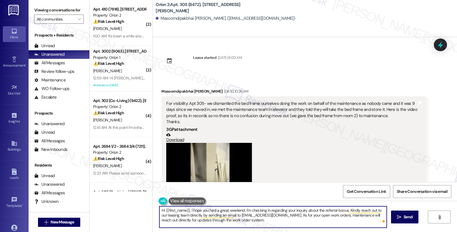
click at [261, 222] on textarea "Hi {{first_name}}, I hope you had a great weekend. I'm checking in regarding yo…" at bounding box center [272, 216] width 227 height 21
type textarea "Hi {{first_name}}, I hope you had a great weekend. I'm checking in regarding yo…"
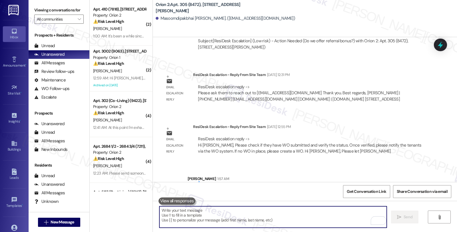
scroll to position [807, 0]
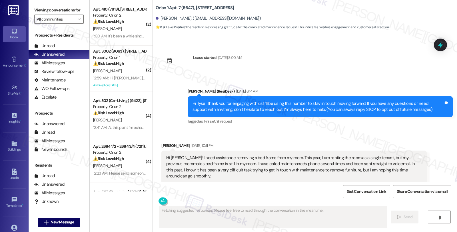
scroll to position [1301, 0]
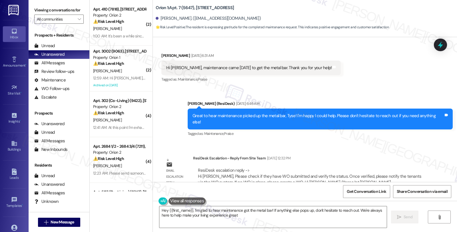
type textarea "Hey {{first_name}}, I'm glad to hear maintenance got the metal bar! If anything…"
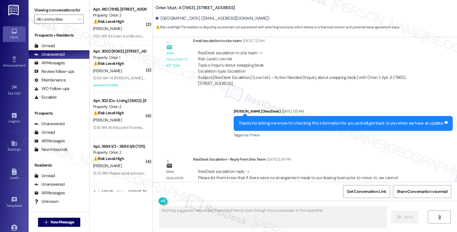
scroll to position [593, 0]
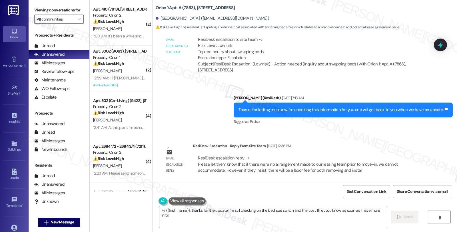
click at [384, 140] on div "Email escalation reply ResiDesk Escalation - Reply From Site Team [DATE] 12:36 …" at bounding box center [294, 159] width 274 height 43
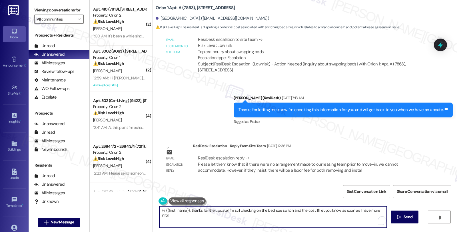
drag, startPoint x: 278, startPoint y: 211, endPoint x: 385, endPoint y: 209, distance: 106.5
click at [385, 209] on textarea "Hi {{first_name}}, thanks for the update! I'm still checking on the bed size sw…" at bounding box center [272, 216] width 227 height 21
paste textarea "Please let them know that if there were no arrangement made to our leasing team…"
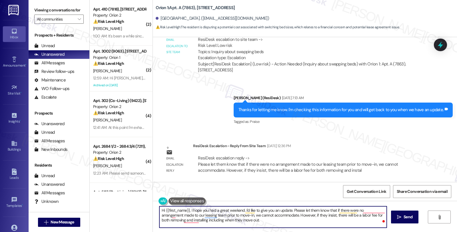
click at [288, 208] on textarea "Hi {{first_name}}, I hope you had a great weekend. I'd like to give you an upda…" at bounding box center [272, 216] width 227 height 21
click at [363, 210] on textarea "Hi {{first_name}}, I hope you had a great weekend. I'd like to give you an upda…" at bounding box center [272, 216] width 227 height 21
click at [186, 215] on textarea "Hi {{first_name}}, I hope you had a great weekend. I'd like to give you an upda…" at bounding box center [272, 216] width 227 height 21
click at [263, 214] on textarea "Hi {{first_name}}, I hope you had a great weekend. I'd like to give you an upda…" at bounding box center [272, 216] width 227 height 21
click at [304, 215] on textarea "Hi {{first_name}}, I hope you had a great weekend. I'd like to give you an upda…" at bounding box center [272, 216] width 227 height 21
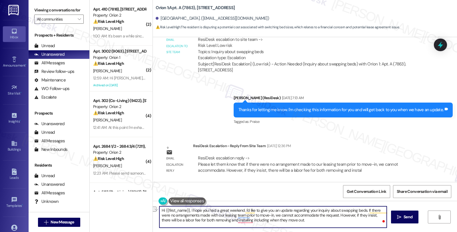
drag, startPoint x: 343, startPoint y: 215, endPoint x: 363, endPoint y: 215, distance: 20.0
click at [363, 215] on textarea "Hi {{first_name}}, I hope you had a great weekend. I'd like to give you an upda…" at bounding box center [272, 216] width 227 height 21
click at [325, 219] on textarea "Hi {{first_name}}, I hope you had a great weekend. I'd like to give you an upda…" at bounding box center [272, 216] width 227 height 21
click at [352, 221] on textarea "Hi {{first_name}}, I hope you had a great weekend. I'd like to give you an upda…" at bounding box center [272, 216] width 227 height 21
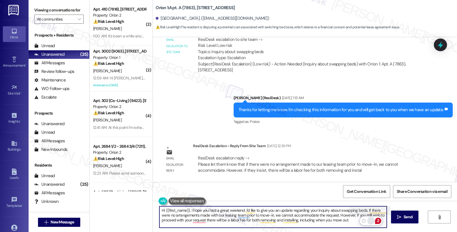
click at [370, 219] on div "Rewrite with Grammarly" at bounding box center [371, 220] width 6 height 7
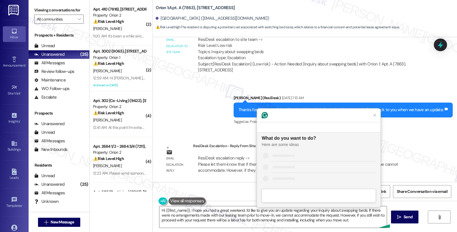
scroll to position [0, 0]
click at [294, 153] on div "Improve it" at bounding box center [323, 155] width 105 height 6
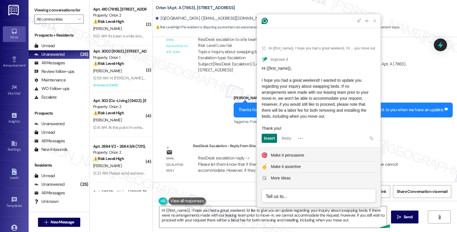
drag, startPoint x: 334, startPoint y: 111, endPoint x: 259, endPoint y: 78, distance: 82.5
click at [259, 78] on article "Hi {{first_name}}, I hope you had a great weekend. I'd like to give you an upda…" at bounding box center [318, 92] width 123 height 109
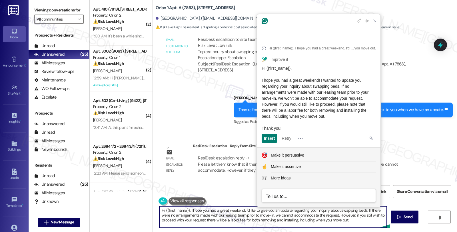
click at [289, 223] on textarea "Hi {{first_name}}, I hope you had a great weekend. I'd like to give you an upda…" at bounding box center [272, 216] width 227 height 21
drag, startPoint x: 342, startPoint y: 216, endPoint x: 357, endPoint y: 226, distance: 18.3
click at [357, 226] on textarea "Hi {{first_name}}, I hope you had a great weekend. I'd like to give you an upda…" at bounding box center [272, 216] width 227 height 21
paste textarea "if you’d still like to move forward, we can certainly assist. Please note that …"
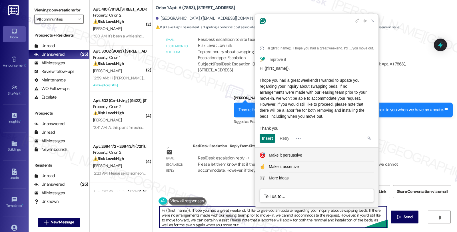
scroll to position [11, 0]
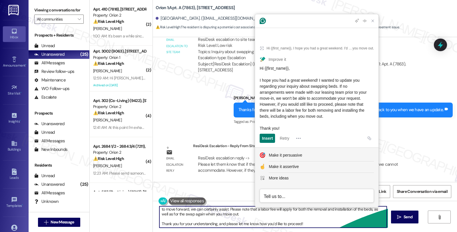
click at [320, 223] on textarea "Hi {{first_name}}, I hope you had a great weekend. I'd like to give you an upda…" at bounding box center [272, 216] width 227 height 21
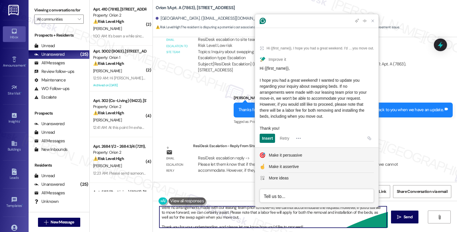
scroll to position [0, 0]
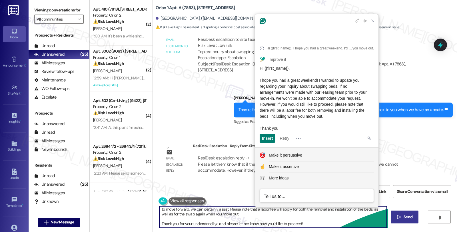
type textarea "Hi {{first_name}}, I hope you had a great weekend. I'd like to give you an upda…"
click at [411, 218] on span "Send" at bounding box center [407, 217] width 9 height 6
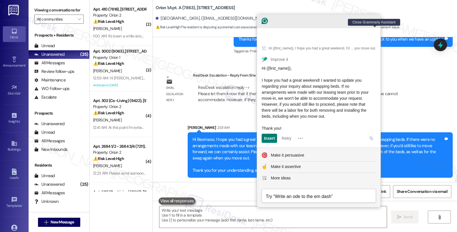
click at [373, 23] on icon "Close Grammarly Assistant" at bounding box center [374, 21] width 5 height 5
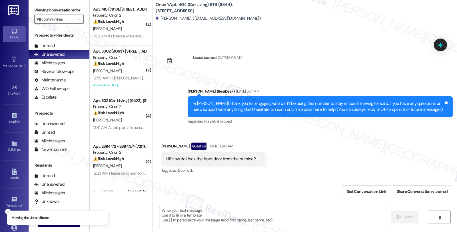
scroll to position [727, 0]
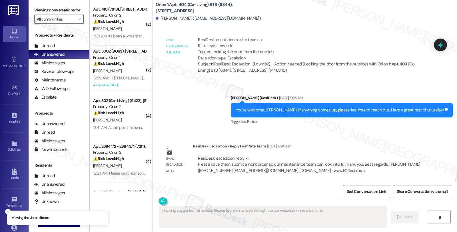
click at [379, 130] on div "Lease started [DATE] 8:00 AM Announcement, sent via SMS [PERSON_NAME] (ResiDesk…" at bounding box center [305, 109] width 304 height 145
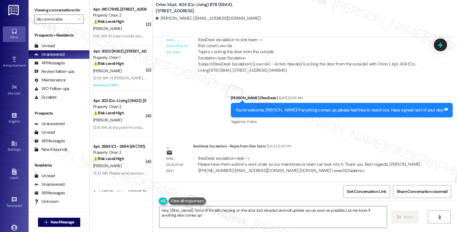
click at [160, 19] on div "[PERSON_NAME]. ([EMAIL_ADDRESS][DOMAIN_NAME])" at bounding box center [208, 18] width 105 height 6
click at [160, 19] on div "Sean Harbison. (seanpharbison@gmail.com)" at bounding box center [208, 18] width 105 height 6
copy div "Sean"
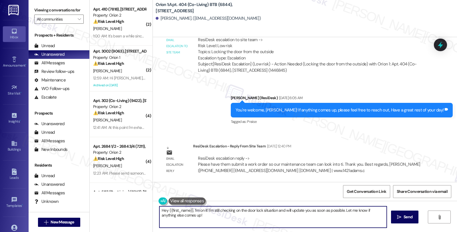
drag, startPoint x: 192, startPoint y: 209, endPoint x: 203, endPoint y: 219, distance: 14.5
click at [203, 219] on textarea "Hey {{first_name}}, I'm on it! I'm still checking on the door lock situation an…" at bounding box center [272, 216] width 227 height 21
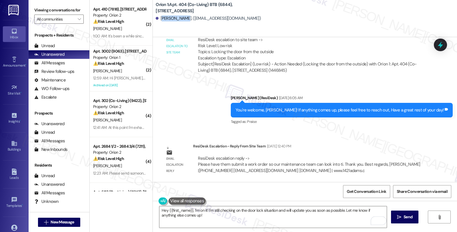
drag, startPoint x: 158, startPoint y: 19, endPoint x: 180, endPoint y: 21, distance: 22.9
click at [180, 21] on div "Sean Harbison. (seanpharbison@gmail.com)" at bounding box center [208, 18] width 105 height 6
click at [174, 23] on div "Sean Harbison. (seanpharbison@gmail.com)" at bounding box center [306, 18] width 301 height 11
click at [156, 19] on div "Sean Harbison. (seanpharbison@gmail.com)" at bounding box center [208, 18] width 105 height 6
drag, startPoint x: 158, startPoint y: 19, endPoint x: 181, endPoint y: 19, distance: 23.4
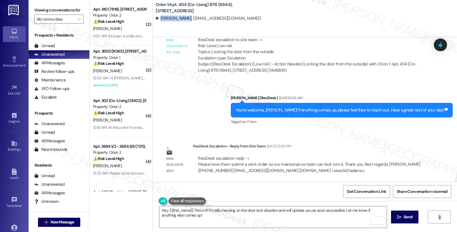
click at [181, 19] on div "Sean Harbison. (seanpharbison@gmail.com)" at bounding box center [208, 18] width 105 height 6
copy div "Sean Harbison."
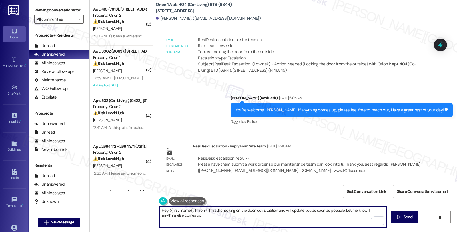
drag, startPoint x: 190, startPoint y: 210, endPoint x: 204, endPoint y: 215, distance: 14.4
click at [204, 215] on textarea "Hey {{first_name}}, I'm on it! I'm still checking on the door lock situation an…" at bounding box center [272, 216] width 227 height 21
click at [190, 210] on textarea "Hey {{first_name}}, I'm on it! I'm still checking on the door lock situation an…" at bounding box center [272, 216] width 227 height 21
click at [246, 210] on textarea "Hey {{first_name}}, I hope you had a great weekend. I'm on it! I'm still checki…" at bounding box center [272, 216] width 227 height 21
click at [320, 211] on textarea "Hey {{first_name}}, I hope you had a great weekend. I'm checking in regarding y…" at bounding box center [272, 216] width 227 height 21
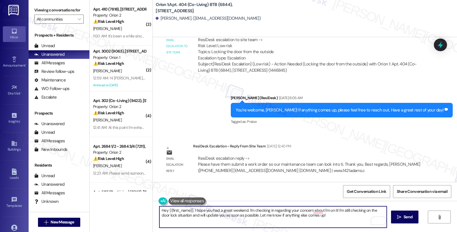
paste textarea "Locking the door from the outside"
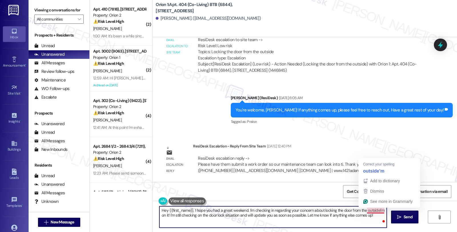
click at [375, 210] on textarea "Hey {{first_name}}, I hope you had a great weekend. I'm checking in regarding y…" at bounding box center [272, 216] width 227 height 21
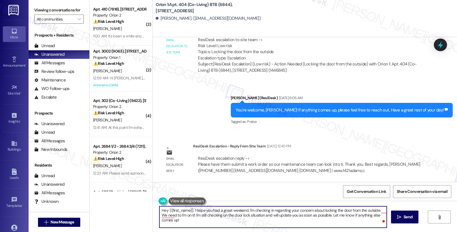
click at [183, 223] on textarea "Hey {{first_name}}, I hope you had a great weekend. I'm checking in regarding y…" at bounding box center [272, 216] width 227 height 21
paste textarea "submit a work order so our maintenance team can look into ti."
click at [286, 215] on textarea "Hey {{first_name}}, I hope you had a great weekend. I'm checking in regarding y…" at bounding box center [272, 216] width 227 height 21
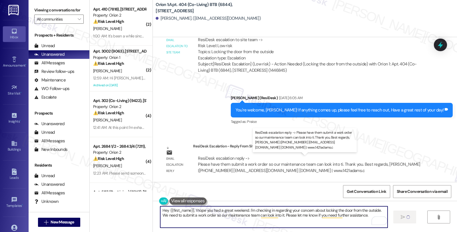
type textarea "Hey {{first_name}}, I hope you had a great weekend. I'm checking in regarding y…"
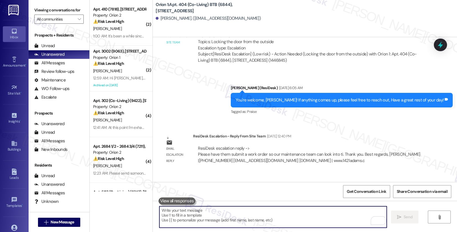
scroll to position [773, 0]
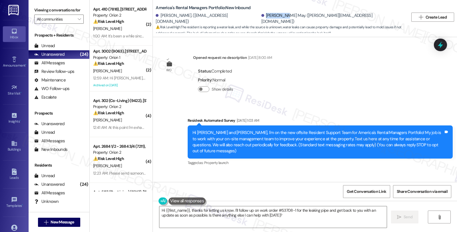
scroll to position [328, 0]
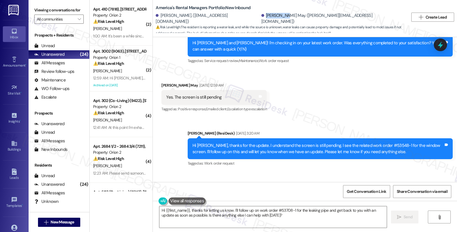
click at [283, 164] on div "Sent via SMS Sarah (ResiDesk) Sep 17, 2025 at 3:20 AM Hi Nakeya, thanks for the…" at bounding box center [320, 149] width 274 height 46
click at [302, 217] on textarea "Hi {{first_name}}, thanks for letting us know. I'll follow up on work order #53…" at bounding box center [272, 216] width 227 height 21
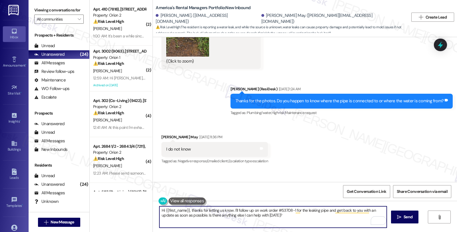
scroll to position [1311, 0]
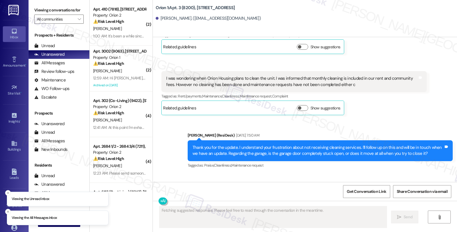
scroll to position [938, 0]
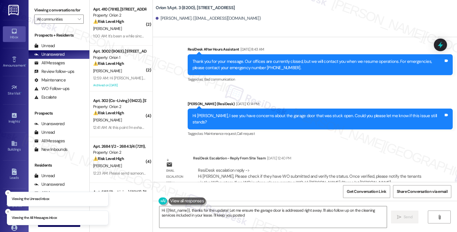
type textarea "Hi {{first_name}}, thanks for the update! Let me ensure the garage door is addr…"
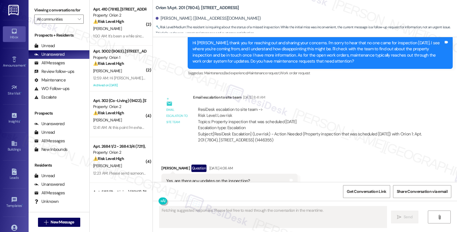
scroll to position [441, 0]
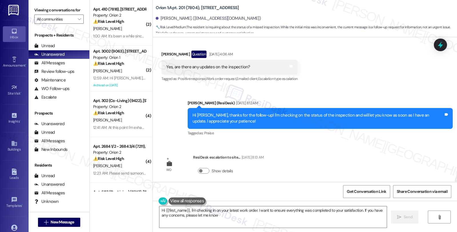
type textarea "Hi {{first_name}}, I'm checking in on your latest work order. I want to ensure …"
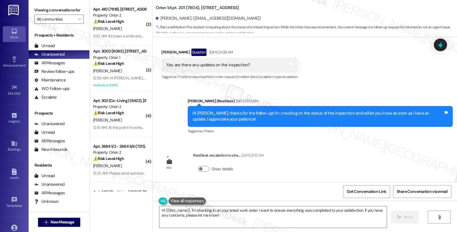
scroll to position [534, 0]
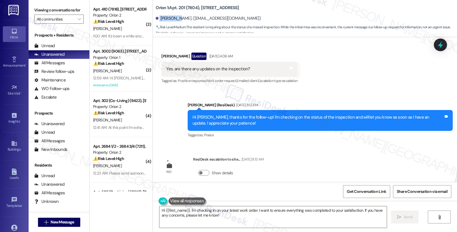
drag, startPoint x: 156, startPoint y: 20, endPoint x: 175, endPoint y: 21, distance: 19.1
click at [175, 21] on div "[PERSON_NAME]. ([EMAIL_ADDRESS][DOMAIN_NAME])" at bounding box center [208, 18] width 105 height 6
copy div "[PERSON_NAME]"
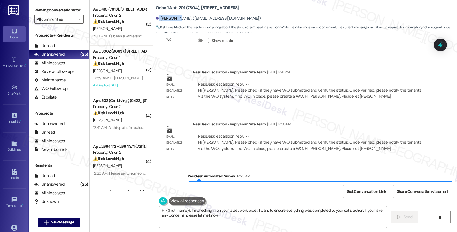
scroll to position [692, 0]
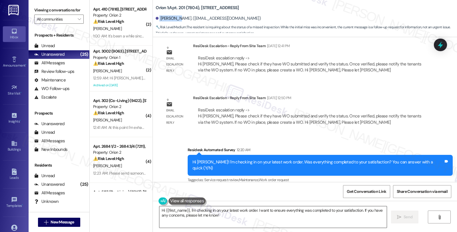
drag, startPoint x: 306, startPoint y: 214, endPoint x: 306, endPoint y: 218, distance: 3.2
click at [306, 214] on textarea "Hi {{first_name}}, I'm checking in on your latest work order. I want to ensure …" at bounding box center [272, 216] width 227 height 21
click at [405, 116] on div "ResiDesk escalation reply -> Hi [PERSON_NAME], Please check if they have WO sub…" at bounding box center [309, 116] width 223 height 18
click at [367, 130] on div "Email escalation reply ResiDesk Escalation - Reply From Site Team [DATE] 12:50 …" at bounding box center [294, 112] width 274 height 43
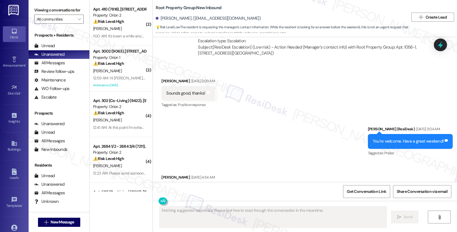
scroll to position [984, 0]
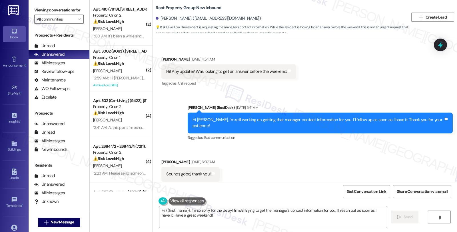
click at [395, 147] on div "Received via SMS Kelsey Snodgrass Sep 20, 2025 at 6:07 AM Sounds good, thank yo…" at bounding box center [305, 170] width 304 height 48
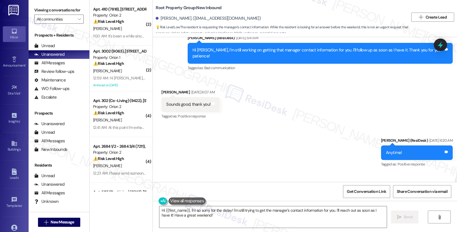
scroll to position [1084, 0]
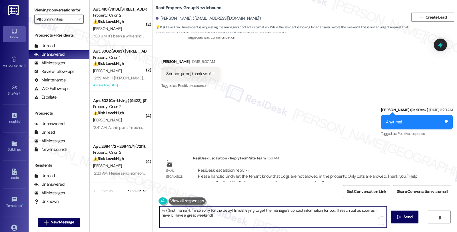
drag, startPoint x: 215, startPoint y: 216, endPoint x: 203, endPoint y: 215, distance: 11.7
click at [203, 215] on textarea "Hi {{first_name}}, I'm so sorry for the delay! I'm still trying to get the mana…" at bounding box center [272, 216] width 227 height 21
click at [186, 210] on textarea "Hi {{first_name}}, I'm so sorry for the delay! I'm still trying to get the mana…" at bounding box center [272, 216] width 227 height 21
paste textarea "Kindly let the tenant know that dogs are not allowed in the property. Only cats…"
click at [242, 211] on textarea "Hi {{first_name}}, I hope you had a great weekend. Kindly let the tenant know t…" at bounding box center [272, 216] width 227 height 21
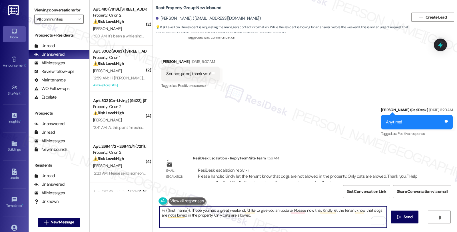
click at [361, 212] on textarea "Hi {{first_name}}, I hope you had a great weekend. I'd like to give you an upda…" at bounding box center [272, 216] width 227 height 21
click at [286, 210] on textarea "Hi {{first_name}}, I hope you had a great weekend. I'd like to give you an upda…" at bounding box center [272, 216] width 227 height 21
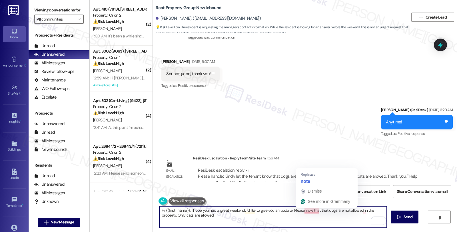
click at [302, 212] on textarea "Hi {{first_name}}, I hope you had a great weekend. I'd like to give you an upda…" at bounding box center [272, 216] width 227 height 21
click at [208, 214] on textarea "Hi {{first_name}}, I hope you had a great weekend. I'd like to give you an upda…" at bounding box center [272, 216] width 227 height 21
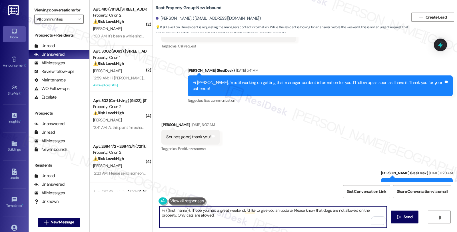
scroll to position [1021, 0]
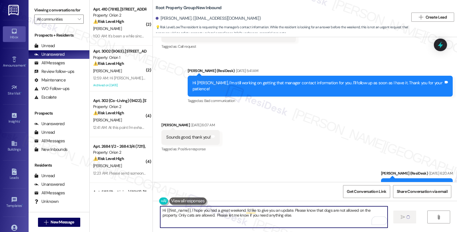
type textarea "Hi {{first_name}}, I hope you had a great weekend. I'd like to give you an upda…"
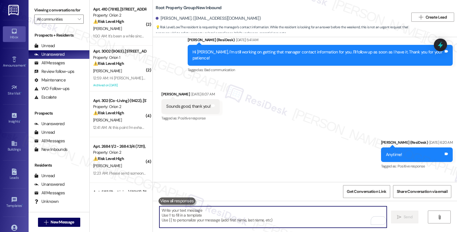
scroll to position [1084, 0]
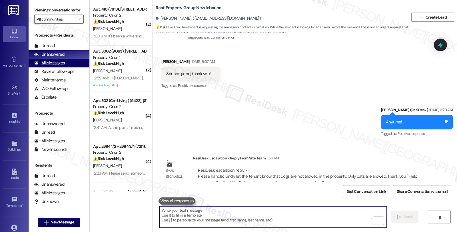
click at [58, 66] on div "All Messages" at bounding box center [49, 63] width 31 height 6
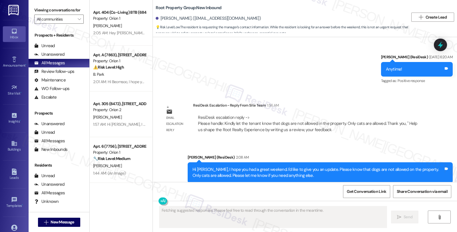
scroll to position [1138, 0]
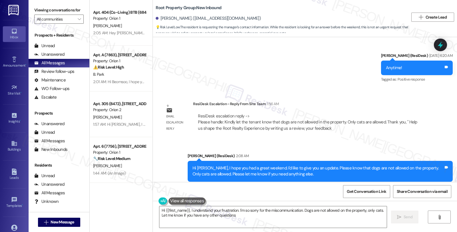
type textarea "Hi {{first_name}}, I understand your frustration. I'm so sorry for the miscommu…"
click at [375, 101] on div "ResiDesk Escalation - Reply From Site Team 1:56 AM" at bounding box center [309, 105] width 233 height 8
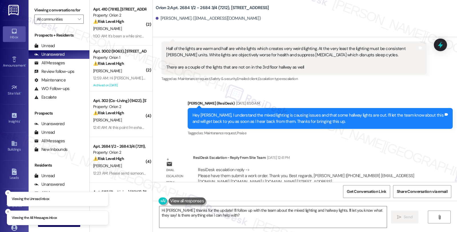
scroll to position [235, 0]
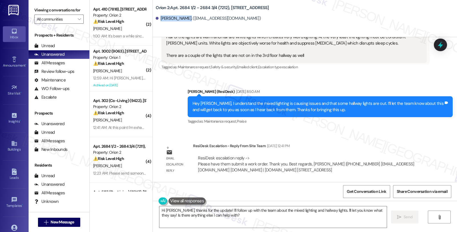
drag, startPoint x: 156, startPoint y: 19, endPoint x: 183, endPoint y: 19, distance: 26.8
click at [183, 19] on div "[PERSON_NAME]. ([EMAIL_ADDRESS][DOMAIN_NAME])" at bounding box center [208, 18] width 105 height 6
copy div "[PERSON_NAME]."
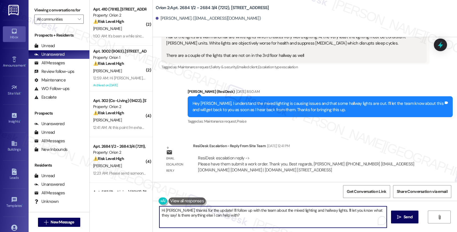
drag, startPoint x: 173, startPoint y: 212, endPoint x: 242, endPoint y: 226, distance: 69.6
click at [242, 226] on textarea "Hi [PERSON_NAME], thanks for the update! I'll follow up with the team about the…" at bounding box center [272, 216] width 227 height 21
paste textarea "change the living room lights from white to warm light & some of 3rd floor hall…"
click at [343, 211] on textarea "Hi [PERSON_NAME], I hope you had a great weekend. I'm checking in to give you a…" at bounding box center [272, 216] width 227 height 21
click at [286, 214] on textarea "Hi [PERSON_NAME], I hope you had a great weekend. I'm checking in to give you a…" at bounding box center [272, 216] width 227 height 21
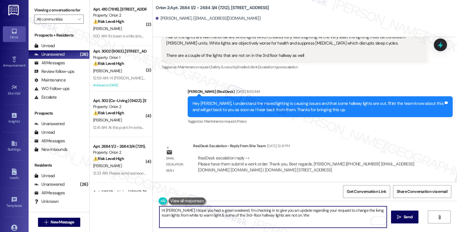
click at [294, 216] on textarea "Hi [PERSON_NAME], I hope you had a great weekend. I'm checking in to give you a…" at bounding box center [272, 216] width 227 height 21
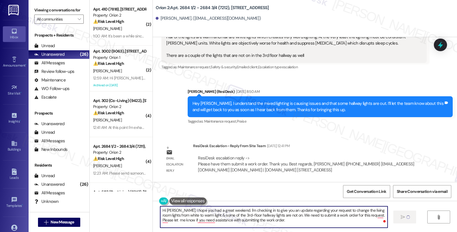
type textarea "Hi [PERSON_NAME], I hope you had a great weekend. I'm checking in to give you a…"
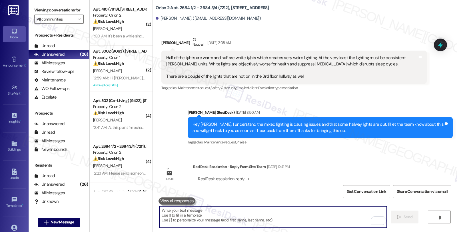
scroll to position [287, 0]
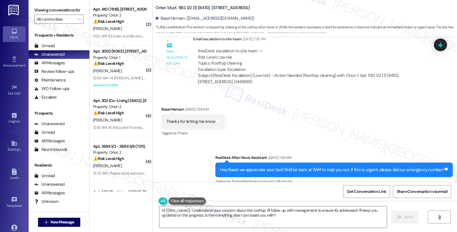
scroll to position [2469, 0]
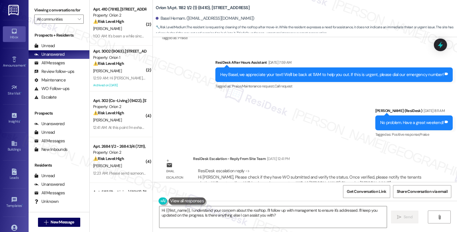
click at [374, 130] on div "Lease started [DATE] 8:00 AM Announcement, sent via SMS [PERSON_NAME] (ResiDesk…" at bounding box center [305, 109] width 304 height 145
click at [159, 19] on div "Basel Hemam. ([EMAIL_ADDRESS][DOMAIN_NAME])" at bounding box center [205, 18] width 99 height 6
copy div "[GEOGRAPHIC_DATA]"
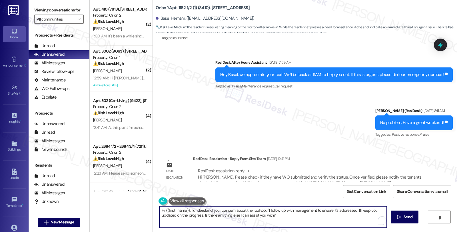
drag, startPoint x: 187, startPoint y: 211, endPoint x: 290, endPoint y: 215, distance: 103.2
click at [290, 215] on textarea "Hi {{first_name}}, I understand your concern about the rooftop. I'll follow up …" at bounding box center [272, 216] width 227 height 21
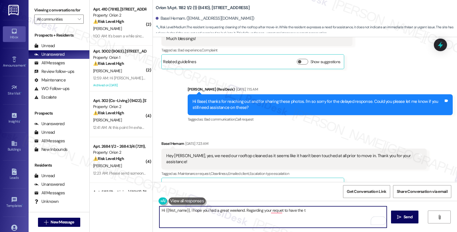
scroll to position [2088, 0]
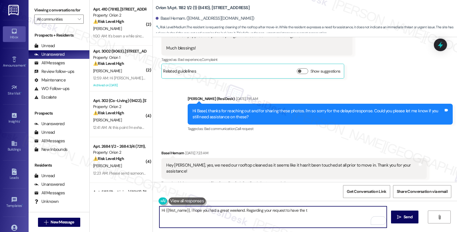
click at [306, 208] on textarea "Hi {{first_name}}, I hope you had a great weekend. Regarding your request to ha…" at bounding box center [272, 216] width 227 height 21
click at [326, 208] on textarea "Hi {{first_name}}, I hope you had a great weekend. Regarding your request to ha…" at bounding box center [272, 216] width 227 height 21
click at [232, 213] on textarea "Hi {{first_name}}, I hope you had a great weekend. Regarding your request to ha…" at bounding box center [272, 216] width 227 height 21
click at [231, 217] on textarea "Hi {{first_name}}, I hope you had a great weekend. Regarding your request to ha…" at bounding box center [272, 216] width 227 height 21
type textarea "Hi {{first_name}}, I hope you had a great weekend. Regarding your request to ha…"
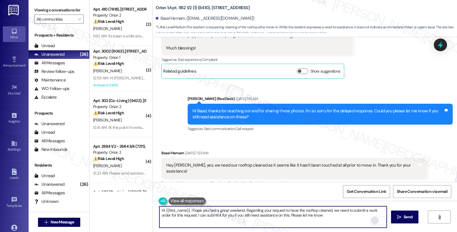
click at [372, 219] on div "Rewrite with Grammarly" at bounding box center [375, 220] width 6 height 7
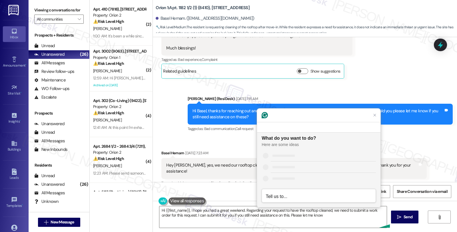
scroll to position [0, 0]
drag, startPoint x: 333, startPoint y: 158, endPoint x: 330, endPoint y: 152, distance: 6.0
click at [330, 152] on div "Improve it" at bounding box center [323, 155] width 105 height 6
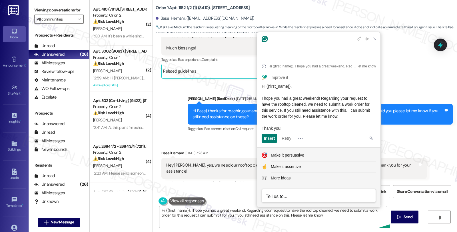
drag, startPoint x: 363, startPoint y: 116, endPoint x: 260, endPoint y: 99, distance: 104.0
click at [260, 99] on article "Hi {{first_name}}, I hope you had a great weekend. Regarding your request to ha…" at bounding box center [318, 101] width 123 height 91
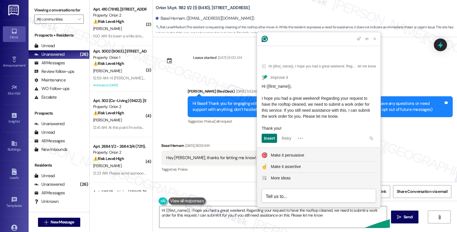
scroll to position [2088, 0]
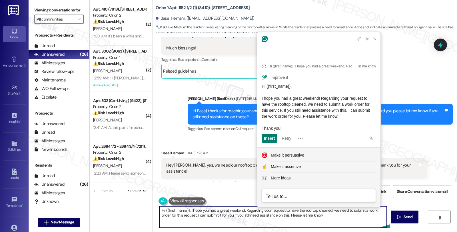
click at [244, 222] on textarea "Hi {{first_name}}, I hope you had a great weekend. Regarding your request to ha…" at bounding box center [272, 216] width 227 height 21
drag, startPoint x: 188, startPoint y: 211, endPoint x: 361, endPoint y: 215, distance: 173.1
click at [361, 215] on textarea "Hi {{first_name}}, I hope you had a great weekend. Regarding your request to ha…" at bounding box center [272, 216] width 227 height 21
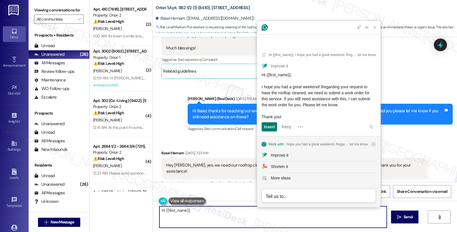
paste textarea "I hope you had a great weekend! Regarding your request to have the rooftop clea…"
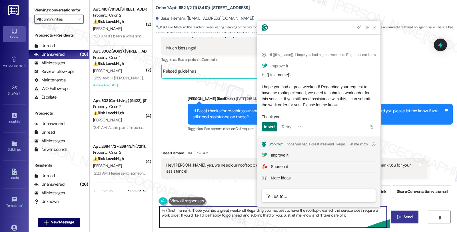
type textarea "Hi {{first_name}}, I hope you had a great weekend! Regarding your request to ha…"
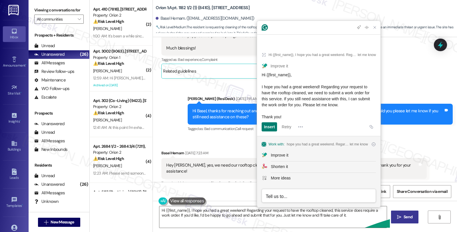
click at [399, 219] on icon "" at bounding box center [399, 217] width 4 height 5
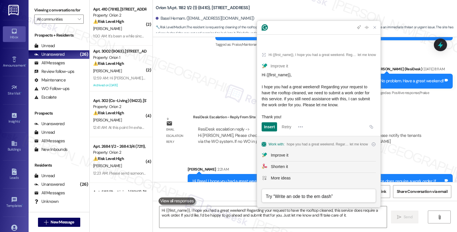
scroll to position [2515, 0]
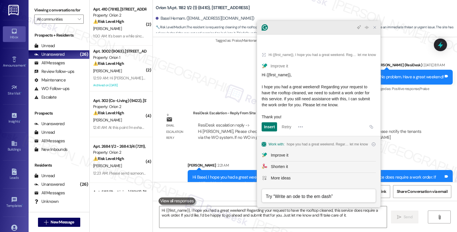
click at [376, 35] on div at bounding box center [318, 28] width 123 height 14
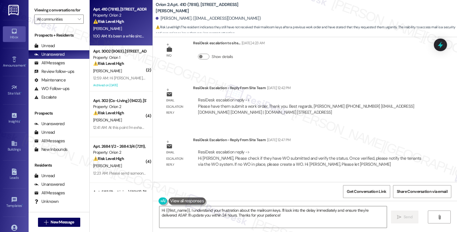
scroll to position [2129, 0]
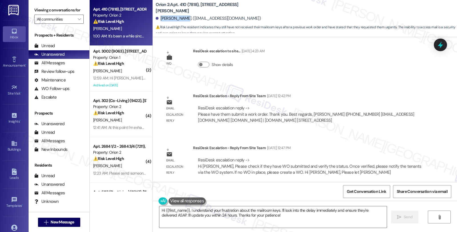
drag, startPoint x: 157, startPoint y: 18, endPoint x: 180, endPoint y: 19, distance: 23.2
click at [180, 19] on div "Yuchia Cheng. (yuchiacheng12@gmail.com)" at bounding box center [208, 18] width 105 height 6
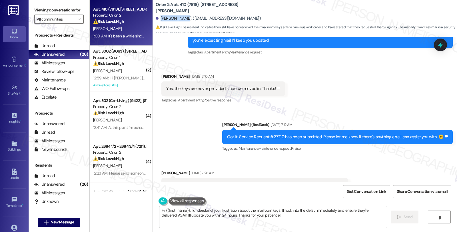
scroll to position [1622, 0]
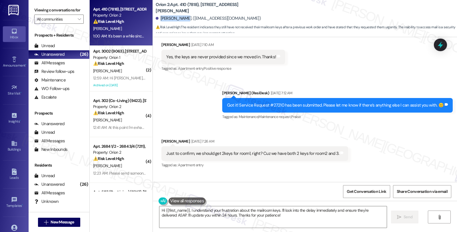
click at [403, 136] on div "Received via SMS Yuchia Cheng Sep 13, 2025 at 7:26 AM Just to confirm, we shoul…" at bounding box center [305, 149] width 304 height 48
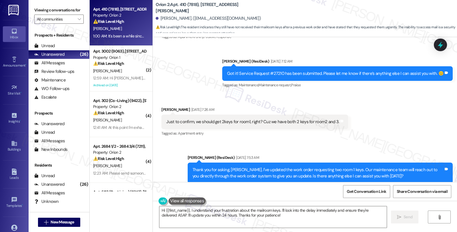
scroll to position [1685, 0]
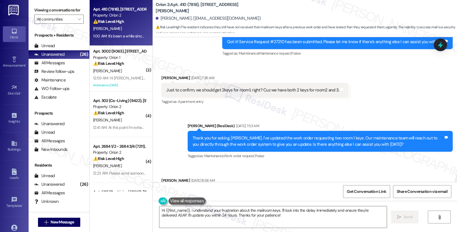
click at [278, 43] on div "Got it! Service Request #27210 has been submitted. Please let me know if there’…" at bounding box center [335, 42] width 216 height 6
copy div "27210"
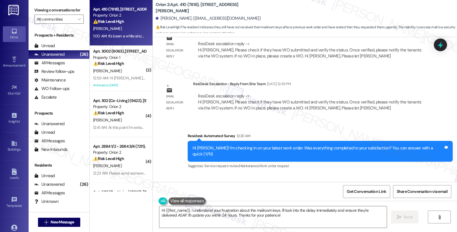
scroll to position [2320, 0]
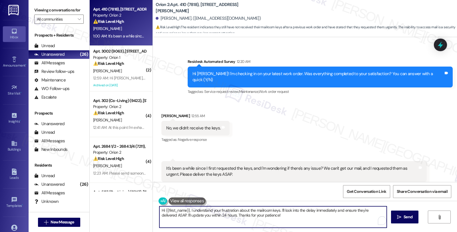
drag, startPoint x: 278, startPoint y: 209, endPoint x: 300, endPoint y: 225, distance: 26.9
click at [300, 225] on textarea "Hi {{first_name}}, I understand your frustration about the mailroom keys. I'll …" at bounding box center [272, 216] width 227 height 21
click at [286, 216] on textarea "Hi {{first_name}}, I understand your frustration about the mailroom keys. Pleas…" at bounding box center [272, 216] width 227 height 21
type textarea "Hi {{first_name}}, I understand your frustration about the mailroom keys. Pleas…"
click at [411, 217] on span "Send" at bounding box center [407, 217] width 9 height 6
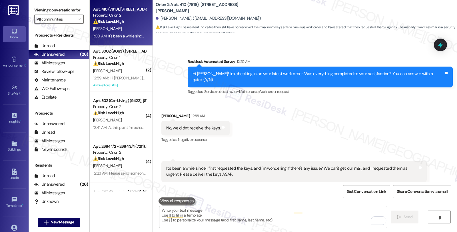
scroll to position [2320, 0]
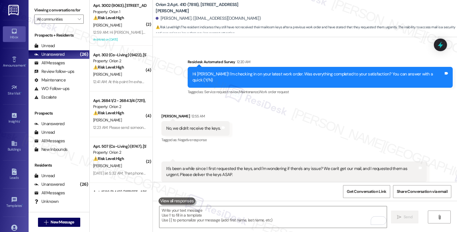
click at [361, 88] on div "Tagged as: Service request review , Click to highlight conversations about Serv…" at bounding box center [320, 92] width 265 height 8
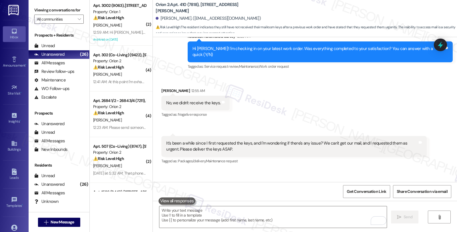
scroll to position [2366, 0]
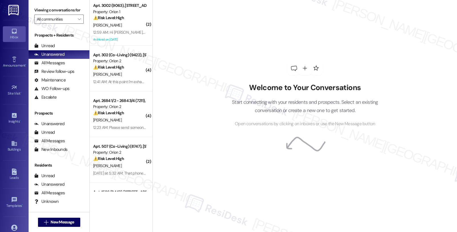
click at [367, 122] on span "Open conversations by clicking on inboxes or use the New Message button" at bounding box center [305, 123] width 140 height 7
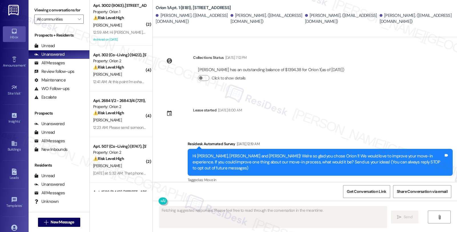
scroll to position [2703, 0]
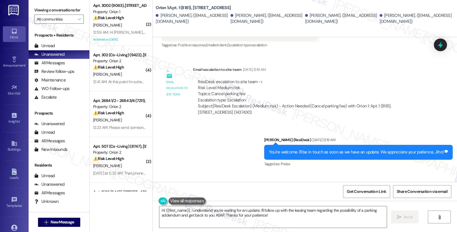
click at [360, 136] on div "Collections Status [DATE] 7:12 PM [PERSON_NAME] has an outstanding balance of $…" at bounding box center [305, 109] width 304 height 145
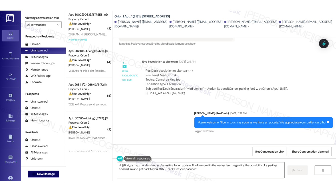
scroll to position [2640, 0]
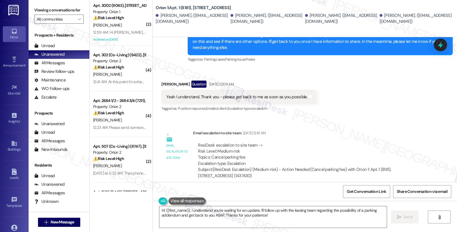
click at [157, 76] on div "Received via SMS [PERSON_NAME] Question [DATE] 12:09 AM Yeah I understand. Than…" at bounding box center [239, 96] width 164 height 41
copy div "Jiho"
click at [161, 208] on textarea "Hi {{first_name}}, I understand you're waiting for an update. I'll follow up wi…" at bounding box center [272, 216] width 227 height 21
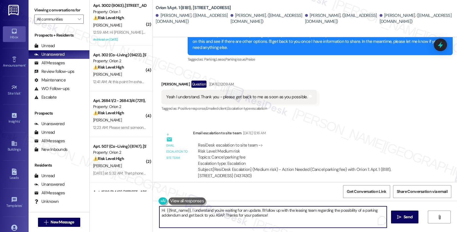
paste textarea "Jiho"
click at [169, 210] on textarea "Hi Jiho. I'd like to give you an udpdae {{first_name}}, I understand you're wai…" at bounding box center [272, 216] width 227 height 21
click at [324, 217] on textarea "Hi Jiho. I'd like to give you an udpdae {{first_name}}, I understand you're wai…" at bounding box center [272, 216] width 227 height 21
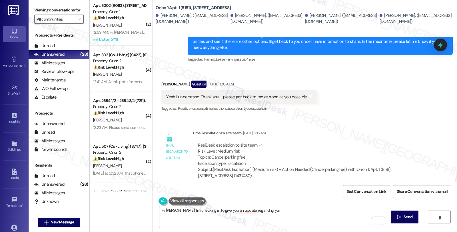
click at [395, 130] on div "Email escalation to site team [DATE] 12:16 AM" at bounding box center [309, 134] width 233 height 8
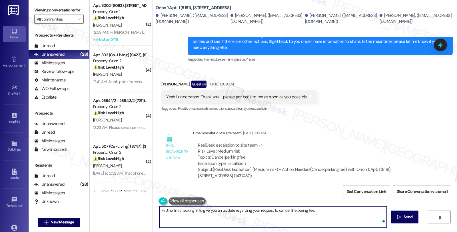
paste textarea "Please let them know that the lease is fully executed and we cannot cancel. Let…"
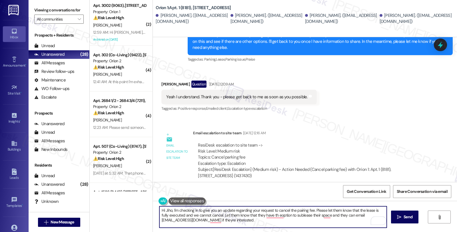
click at [294, 209] on textarea "Hi Jiho, I'm checking in to give you an update regarding your request to cancel…" at bounding box center [272, 216] width 227 height 21
click at [326, 210] on textarea "Hi Jiho, I'm checking in to give you an update regarding your request to cancel…" at bounding box center [272, 216] width 227 height 21
click at [353, 210] on textarea "Hi Jiho, I'm checking in to give you an update regarding your request to cancel…" at bounding box center [272, 216] width 227 height 21
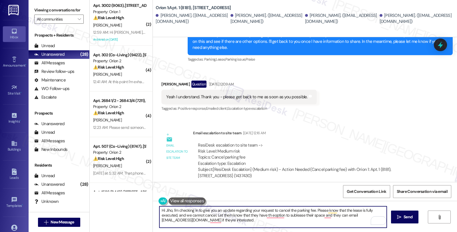
click at [212, 214] on textarea "Hi Jiho, I'm checking in to give you an update regarding your request to cancel…" at bounding box center [272, 216] width 227 height 21
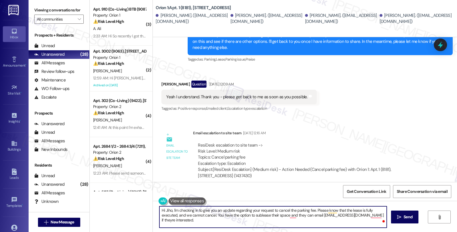
click at [270, 214] on textarea "Hi Jiho, I'm checking in to give you an update regarding your request to cancel…" at bounding box center [272, 216] width 227 height 21
click at [284, 214] on textarea "Hi Jiho, I'm checking in to give you an update regarding your request to cancel…" at bounding box center [272, 216] width 227 height 21
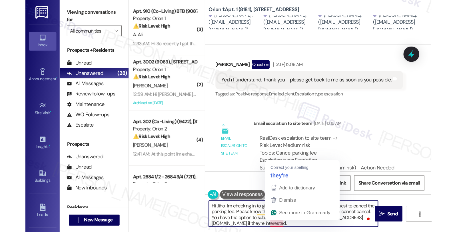
scroll to position [1, 0]
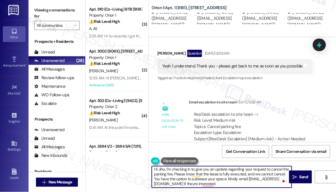
drag, startPoint x: 203, startPoint y: 186, endPoint x: 214, endPoint y: 184, distance: 11.2
click at [214, 184] on textarea "Hi Jiho, I'm checking in to give you an update regarding your request to cancel…" at bounding box center [222, 176] width 140 height 21
click at [250, 184] on textarea "Hi Jiho, I'm checking in to give you an update regarding your request to cancel…" at bounding box center [222, 176] width 140 height 21
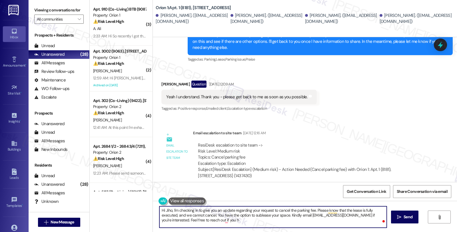
scroll to position [0, 0]
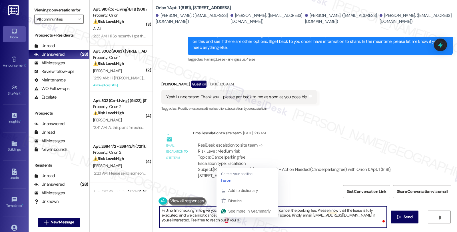
click at [221, 218] on textarea "Hi Jiho, I'm checking in to give you an update regarding your request to cancel…" at bounding box center [272, 216] width 227 height 21
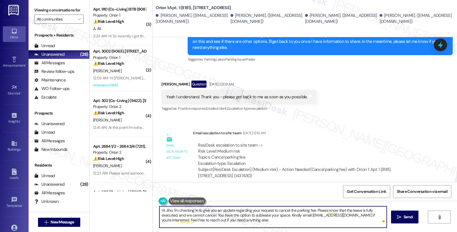
type textarea "Hi Jiho, I'm checking in to give you an update regarding your request to cancel…"
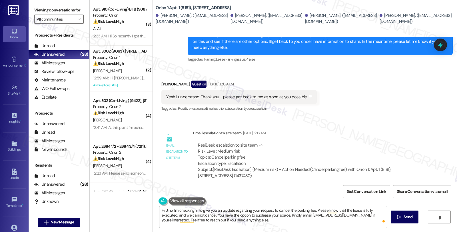
click at [324, 214] on textarea "Hi Jiho, I'm checking in to give you an update regarding your request to cancel…" at bounding box center [272, 216] width 227 height 21
click at [304, 226] on textarea "Hi Jiho, I'm checking in to give you an update regarding your request to cancel…" at bounding box center [273, 216] width 227 height 21
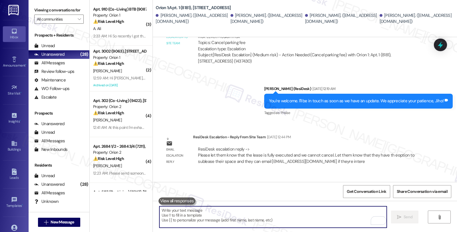
scroll to position [2755, 0]
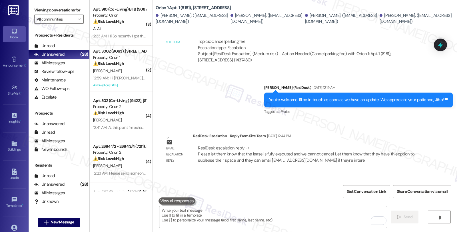
click at [387, 145] on div "ResiDesk escalation reply -> Please let them know that the lease is fully execu…" at bounding box center [306, 154] width 216 height 18
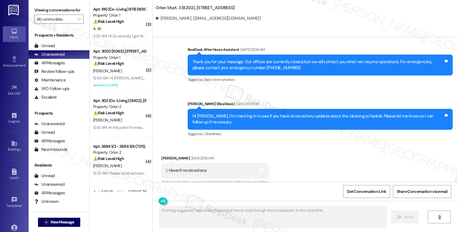
scroll to position [359, 0]
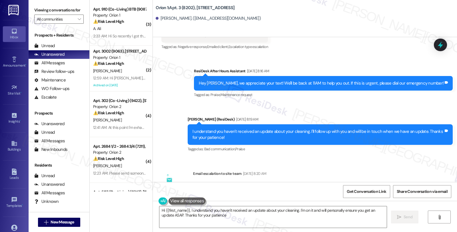
type textarea "Hi {{first_name}}, I understand you haven't received an update about your clean…"
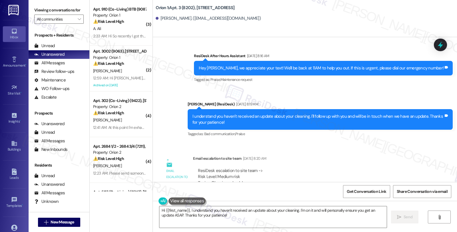
scroll to position [489, 0]
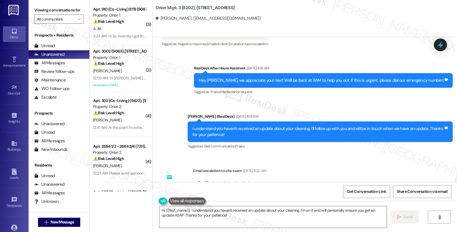
click at [181, 7] on b "Orion 1: Apt. 3 (8202), [STREET_ADDRESS]" at bounding box center [195, 8] width 79 height 6
copy b "8202"
drag, startPoint x: 156, startPoint y: 19, endPoint x: 179, endPoint y: 21, distance: 22.7
click at [179, 21] on div "Allison Wong. (allisonwong85@gmail.com)" at bounding box center [208, 18] width 105 height 6
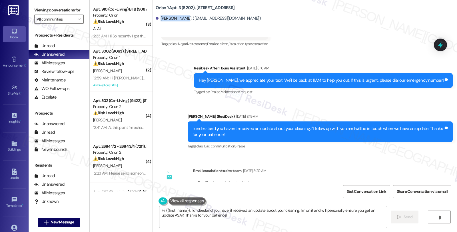
copy div "Allison Wong"
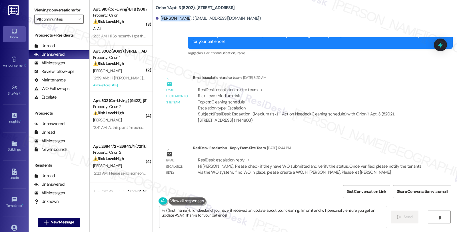
scroll to position [584, 0]
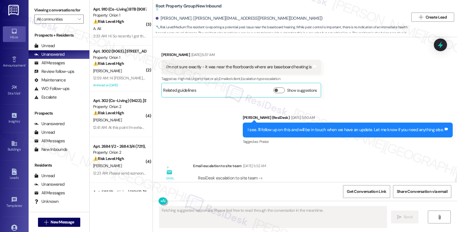
scroll to position [3765, 0]
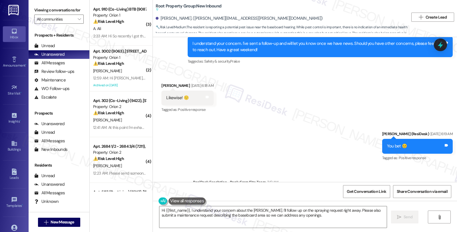
click at [360, 126] on div "Sent via SMS [PERSON_NAME] (ResiDesk) [DATE] 6:19 AM You bet 😊 Tags and notes T…" at bounding box center [305, 142] width 304 height 48
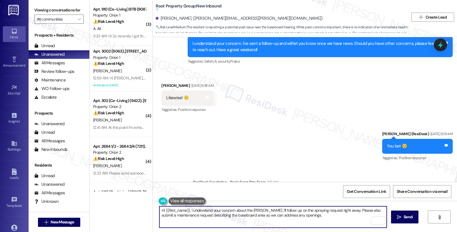
drag, startPoint x: 319, startPoint y: 218, endPoint x: 187, endPoint y: 209, distance: 131.9
click at [187, 209] on textarea "Hi {{first_name}}, I understand your concern about the roach. I'll follow up on…" at bounding box center [272, 216] width 227 height 21
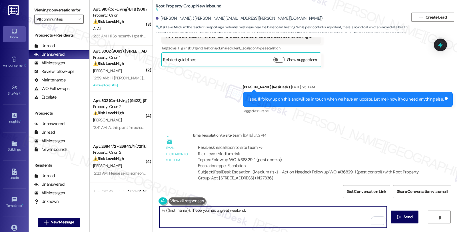
scroll to position [3511, 0]
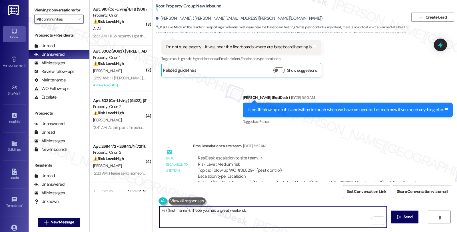
paste textarea "Please thank the resident for reporting their concern. Let them know that our p…"
click at [242, 209] on textarea "Hi {{first_name}}, I hope you had a great weekend. Please thank the resident fo…" at bounding box center [272, 216] width 227 height 21
drag, startPoint x: 249, startPoint y: 209, endPoint x: 373, endPoint y: 209, distance: 123.6
click at [373, 209] on textarea "Hi {{first_name}}, I hope you had a great weekend. I'd like to give Please than…" at bounding box center [272, 216] width 227 height 21
click at [191, 218] on textarea "Hi {{first_name}}, I hope you had a great weekend. Just a quick update, please …" at bounding box center [272, 216] width 227 height 21
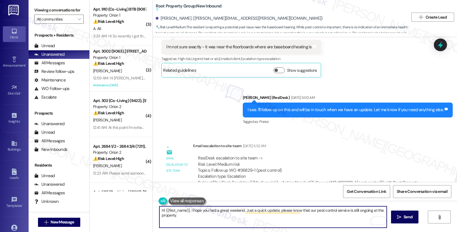
click at [182, 215] on textarea "Hi {{first_name}}, I hope you had a great weekend. Just a quick update, please …" at bounding box center [272, 216] width 227 height 21
paste textarea "I'd like to give Please thank the resident for reporting their concern."
click at [174, 215] on textarea "Hi {{first_name}}, I hope you had a great weekend. Just a quick update, please …" at bounding box center [272, 216] width 227 height 21
drag, startPoint x: 172, startPoint y: 218, endPoint x: 249, endPoint y: 218, distance: 76.5
click at [249, 218] on textarea "Hi {{first_name}}, I hope you had a great weekend. Just a quick update, please …" at bounding box center [272, 216] width 227 height 21
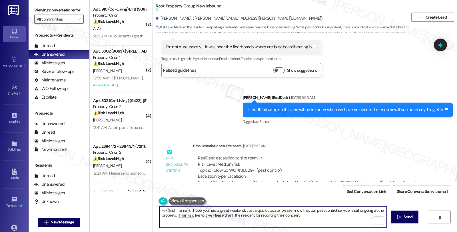
click at [172, 217] on textarea "Hi {{first_name}}, I hope you had a great weekend. Just a quick update, please …" at bounding box center [272, 216] width 227 height 21
type textarea "Hi {{first_name}}, I hope you had a great weekend. Just a quick update, please …"
click at [393, 217] on button " Send" at bounding box center [405, 216] width 28 height 13
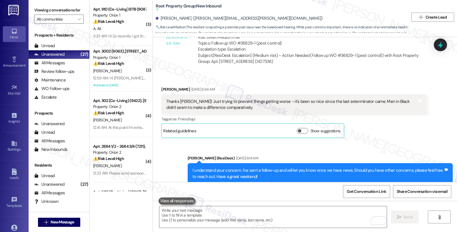
scroll to position [3765, 0]
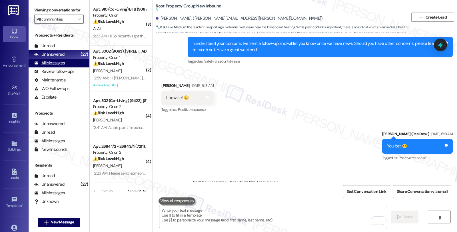
click at [63, 66] on div "All Messages" at bounding box center [49, 63] width 31 height 6
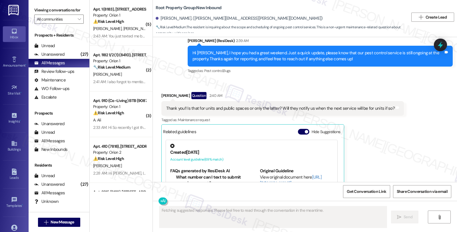
scroll to position [3955, 0]
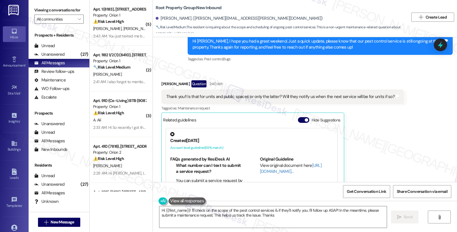
type textarea "Hi {{first_name}}! I'll check on the scope of the pest control services & if th…"
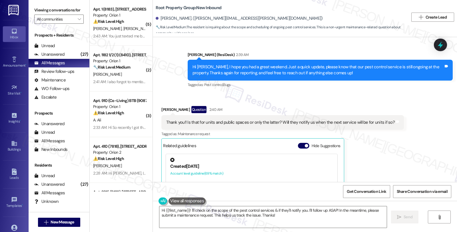
scroll to position [3860, 0]
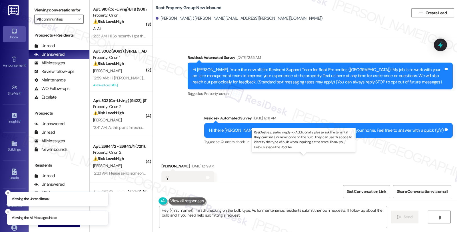
scroll to position [776, 0]
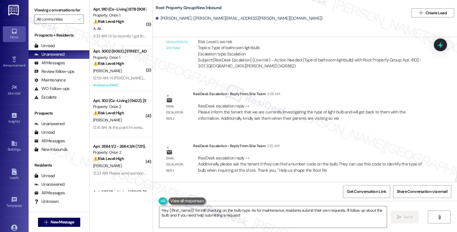
click at [379, 135] on div "Survey, sent via SMS Residesk Automated Survey [DATE] 12:35 AM Hi [PERSON_NAME]…" at bounding box center [305, 109] width 304 height 145
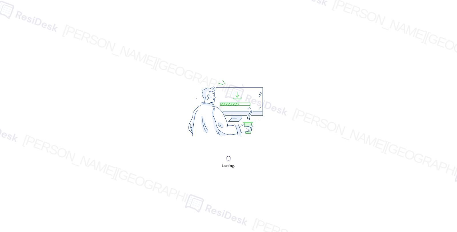
click at [426, 75] on div "Loading..." at bounding box center [228, 116] width 457 height 232
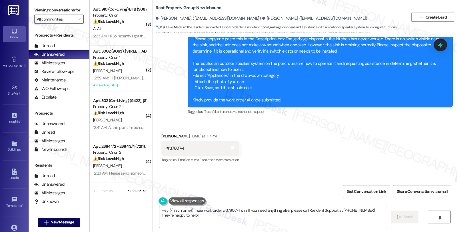
scroll to position [6309, 0]
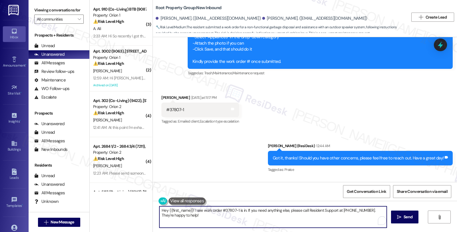
drag, startPoint x: 191, startPoint y: 210, endPoint x: 215, endPoint y: 220, distance: 25.5
click at [215, 220] on textarea "Hey {{first_name}}! I see work order #37807-1 is in. If you need anything else,…" at bounding box center [272, 216] width 227 height 21
paste textarea "Yes — the speakers do work, but we are not very familiar with their setup. Seba…"
drag, startPoint x: 189, startPoint y: 209, endPoint x: 218, endPoint y: 209, distance: 29.1
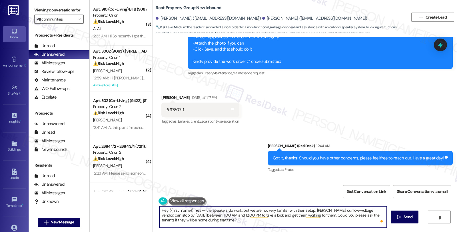
click at [190, 209] on textarea "Hey {{first_name}}! Yes — the speakers do work, but we are not very familiar wi…" at bounding box center [272, 216] width 227 height 21
click at [236, 210] on textarea "Hey {{first_name}}, I'd like to give you an update! Yes — the speakers do work,…" at bounding box center [272, 216] width 227 height 21
drag, startPoint x: 238, startPoint y: 212, endPoint x: 262, endPoint y: 212, distance: 24.3
click at [262, 212] on textarea "Hey {{first_name}}, I'd like to give you an update. Please! Yes — the speakers …" at bounding box center [272, 216] width 227 height 21
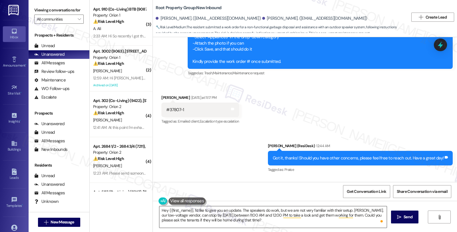
click at [159, 220] on textarea "Hey {{first_name}}, I'd like to give you an update. The speakers do work, but w…" at bounding box center [272, 216] width 227 height 21
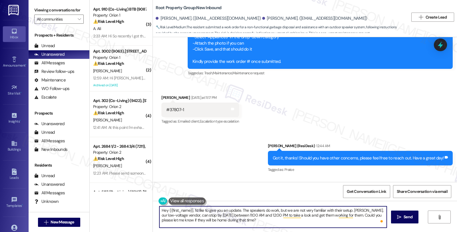
click at [184, 218] on textarea "Hey {{first_name}}, I'd like to give you an update. The speakers do work, but w…" at bounding box center [272, 216] width 227 height 21
type textarea "Hey {{first_name}}, I'd like to give you an update. The speakers do work, but w…"
click at [256, 220] on textarea "Hey {{first_name}}, I'd like to give you an update. The speakers do work, but w…" at bounding box center [272, 216] width 227 height 21
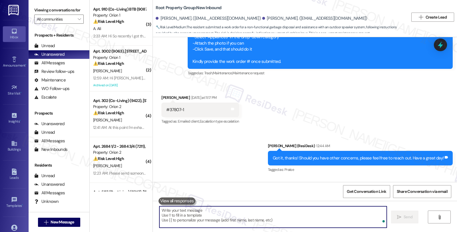
scroll to position [6372, 0]
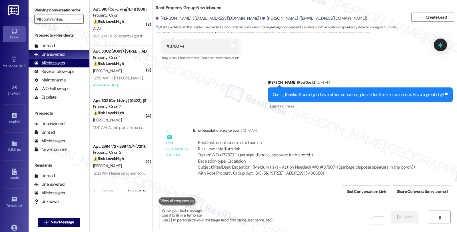
click at [62, 66] on div "All Messages" at bounding box center [49, 63] width 31 height 6
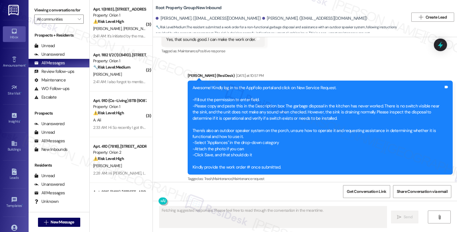
scroll to position [6202, 0]
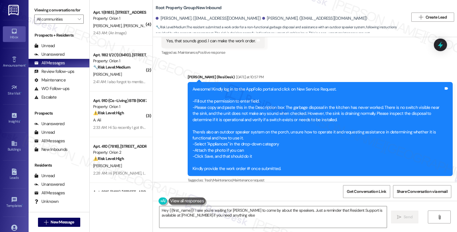
type textarea "Hey {{first_name}}! I see you're waiting for Sebastian to come by about the spe…"
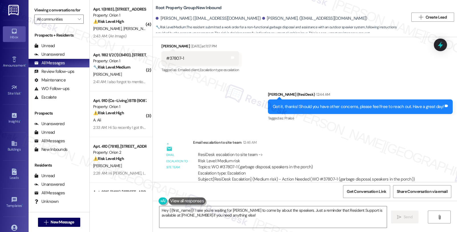
scroll to position [6432, 0]
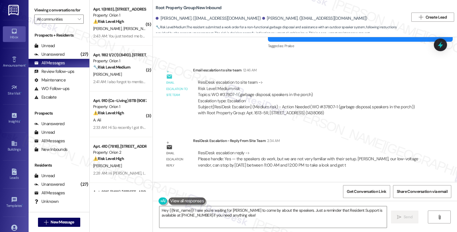
click at [385, 74] on div "Survey, sent via SMS Residesk Automated Survey Aug 13, 2025 at 12:18 AM Hi Anth…" at bounding box center [305, 109] width 304 height 145
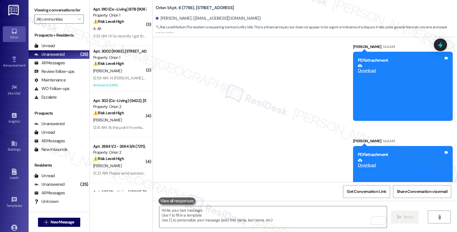
scroll to position [2338, 0]
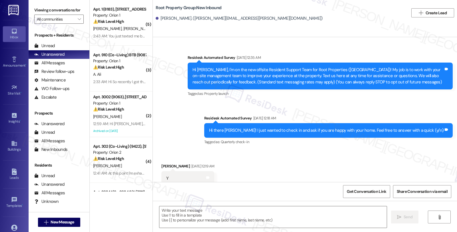
scroll to position [776, 0]
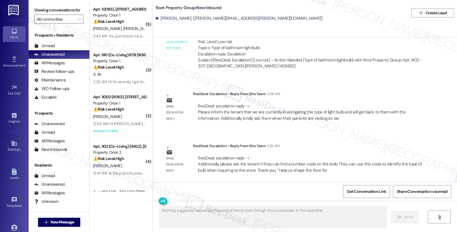
drag, startPoint x: 379, startPoint y: 136, endPoint x: 385, endPoint y: 134, distance: 6.2
click at [386, 133] on div "Survey, sent via SMS Residesk Automated Survey [DATE] 12:35 AM Hi [PERSON_NAME]…" at bounding box center [305, 109] width 304 height 145
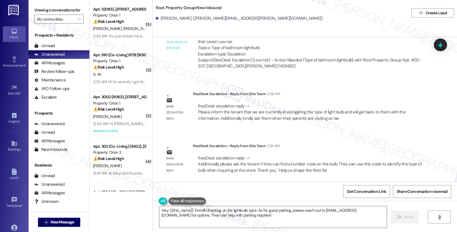
click at [377, 128] on div "Email escalation reply ResiDesk Escalation - Reply From Site Team 2:06 AM ResiD…" at bounding box center [294, 108] width 274 height 43
click at [364, 140] on div "Email escalation reply ResiDesk Escalation - Reply From Site Team 2:25 AM ResiD…" at bounding box center [294, 159] width 274 height 43
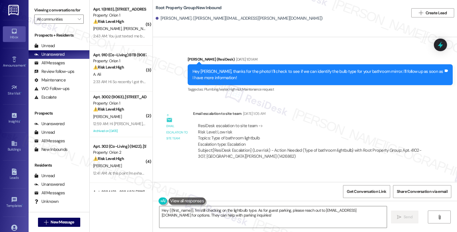
scroll to position [680, 0]
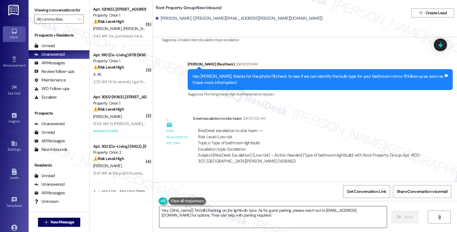
click at [190, 210] on textarea "Hey {{first_name}}, I'm still checking on the lightbulb type. As for guest park…" at bounding box center [272, 216] width 227 height 21
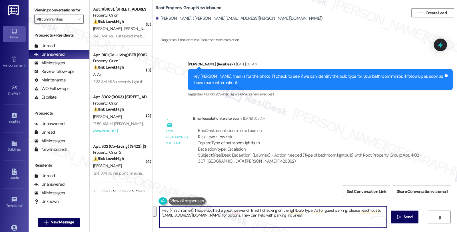
paste textarea "Please inform the tenant that we are currently investigating the type of light …"
click at [244, 210] on textarea "Hey {{first_name}}, I hope you had a great weekend. Please inform the tenant th…" at bounding box center [272, 216] width 227 height 21
click at [301, 211] on textarea "Hey {{first_name}}, I hope you had a great weekend. We Please inform the tenant…" at bounding box center [272, 216] width 227 height 21
click at [371, 210] on textarea "Hey {{first_name}}, I hope you had a great weekend. We are currently investigat…" at bounding box center [272, 216] width 227 height 21
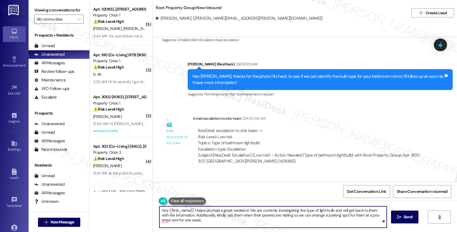
click at [366, 210] on textarea "Hey {{first_name}}, I hope you had a great weekend. We are currently investigat…" at bounding box center [272, 216] width 227 height 21
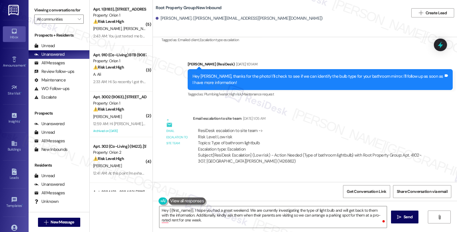
click at [386, 109] on div "Survey, sent via SMS Residesk Automated Survey [DATE] 12:35 AM Hi [PERSON_NAME]…" at bounding box center [305, 109] width 304 height 145
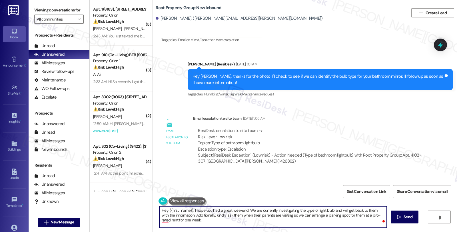
click at [328, 209] on textarea "Hey {{first_name}}, I hope you had a great weekend. We are currently investigat…" at bounding box center [272, 216] width 227 height 21
paste textarea "please ask the tenant if they can find a number code on the bulb. They can use …"
click at [330, 210] on textarea "Hey {{first_name}}, I hope you had a great weekend. We are currently investigat…" at bounding box center [272, 216] width 227 height 21
click at [331, 209] on textarea "Hey {{first_name}}, I hope you had a great weekend. We are currently investigat…" at bounding box center [272, 216] width 227 height 21
click at [332, 209] on textarea "Hey {{first_name}}, I hope you had a great weekend. We are currently investigat…" at bounding box center [272, 216] width 227 height 21
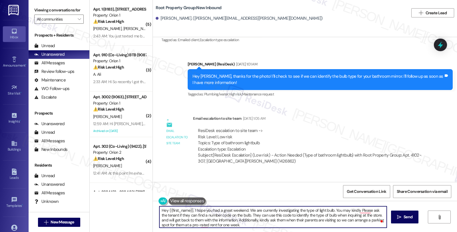
click at [330, 210] on textarea "Hey {{first_name}}, I hope you had a great weekend. We are currently investigat…" at bounding box center [272, 216] width 227 height 21
click at [212, 215] on textarea "Hey {{first_name}}, I hope you had a great weekend. We are currently investigat…" at bounding box center [272, 216] width 227 height 21
click at [378, 211] on textarea "Hey {{first_name}}, I hope you had a great weekend. We are currently investigat…" at bounding box center [272, 216] width 227 height 21
click at [379, 211] on textarea "Hey {{first_name}}, I hope you had a great weekend. We are currently investigat…" at bounding box center [272, 216] width 227 height 21
click at [347, 214] on textarea "Hey {{first_name}}, I hope you had a great weekend. We are currently investigat…" at bounding box center [272, 216] width 227 height 21
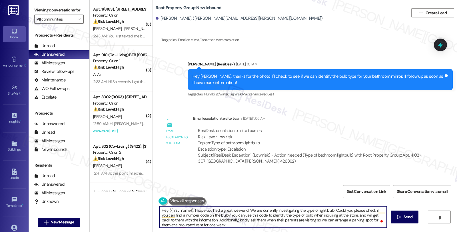
click at [203, 220] on textarea "Hey {{first_name}}, I hope you had a great weekend. We are currently investigat…" at bounding box center [272, 216] width 227 height 21
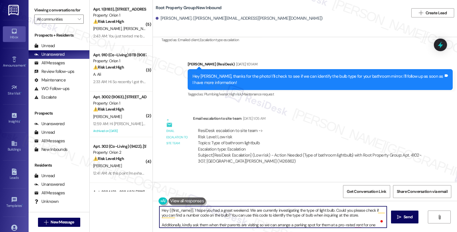
click at [178, 224] on textarea "Hey {{first_name}}, I hope you had a great weekend. We are currently investigat…" at bounding box center [272, 216] width 227 height 21
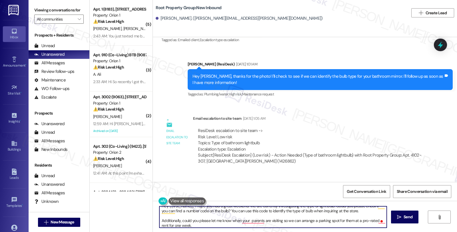
scroll to position [6, 0]
click at [192, 223] on textarea "Hey {{first_name}}, I hope you had a great weekend. We are currently investigat…" at bounding box center [272, 216] width 227 height 21
type textarea "Hey {{first_name}}, I hope you had a great weekend. We are currently investigat…"
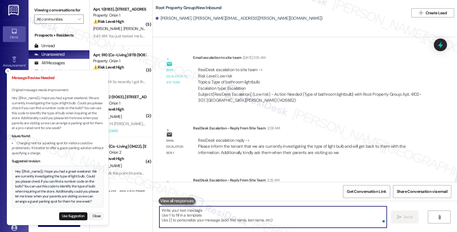
scroll to position [776, 0]
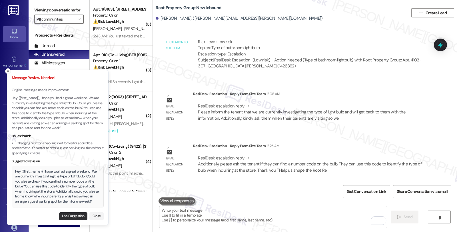
click at [71, 215] on button "Use Suggestion" at bounding box center [73, 216] width 28 height 8
type textarea "Hey {{first_name}}, I hope you had a great weekend. We are currently investigat…"
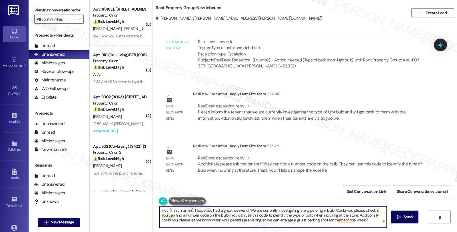
click at [292, 217] on textarea "Hey {{first_name}}, I hope you had a great weekend. We are currently investigat…" at bounding box center [272, 216] width 227 height 21
click at [328, 218] on textarea "Hey {{first_name}}, I hope you had a great weekend. We are currently investigat…" at bounding box center [272, 216] width 227 height 21
click at [309, 220] on textarea "Hey {{first_name}}, I hope you had a great weekend. We are currently investigat…" at bounding box center [272, 216] width 227 height 21
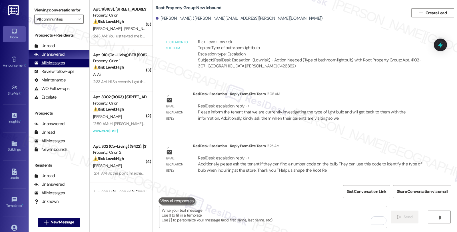
click at [59, 66] on div "All Messages" at bounding box center [49, 63] width 31 height 6
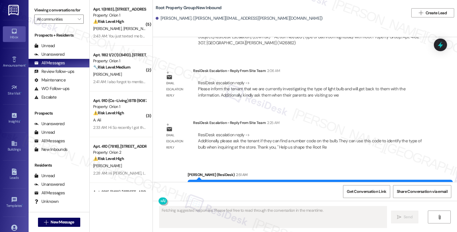
scroll to position [836, 0]
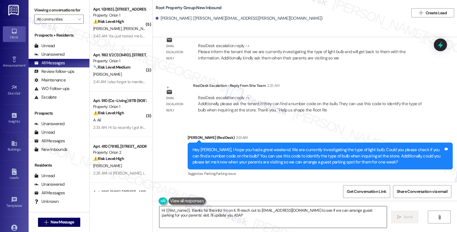
type textarea "Hi {{first_name}}, thanks for the info! I'm on it. I'll reach out to [EMAIL_ADD…"
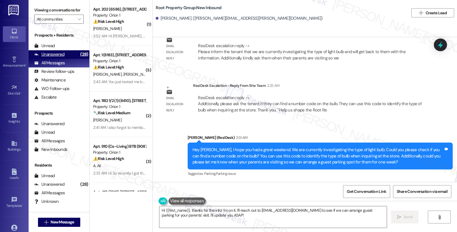
click at [54, 57] on div "Unanswered" at bounding box center [49, 54] width 30 height 6
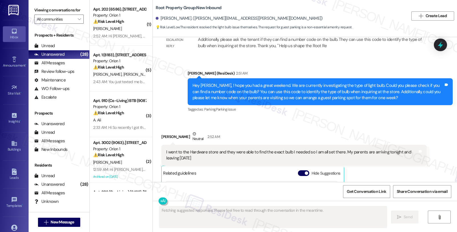
scroll to position [995, 0]
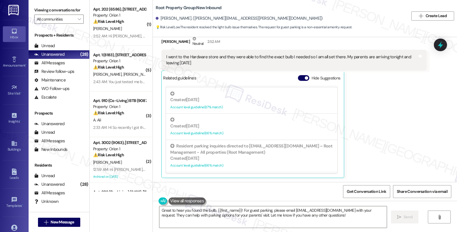
drag, startPoint x: 199, startPoint y: 63, endPoint x: 154, endPoint y: 58, distance: 44.8
click at [157, 58] on div "Received via SMS [PERSON_NAME] Neutral 2:52 AM I went to the Hardware store and…" at bounding box center [294, 106] width 274 height 151
copy div "I went to the Hardware store and they were able to find the exact bulb I needed…"
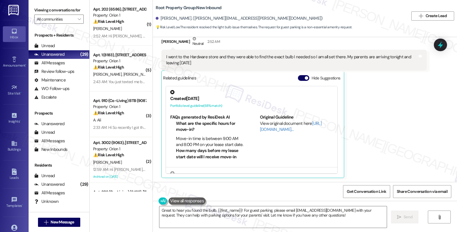
copy div "I went to the Hardware store and they were able to find the exact bulb I needed…"
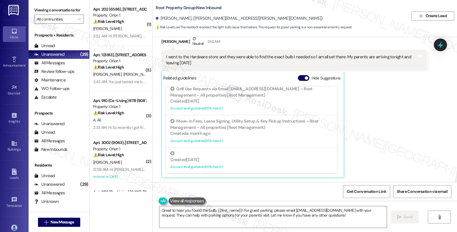
scroll to position [275, 0]
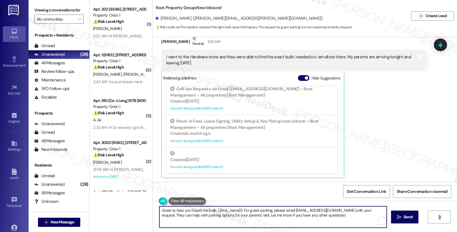
drag, startPoint x: 239, startPoint y: 209, endPoint x: 341, endPoint y: 215, distance: 101.8
click at [341, 215] on textarea "Great to hear you found the bulb, {{first_name}}! For guest parking, please ema…" at bounding box center [272, 216] width 227 height 21
paste textarea "parking spot for them at a pro-rated rent for one week."
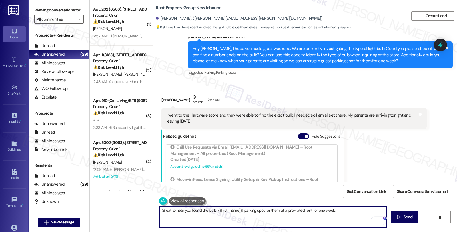
scroll to position [932, 0]
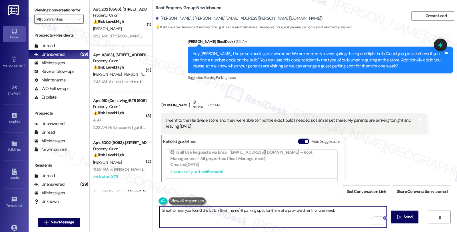
click at [238, 211] on textarea "Great to hear you found the bulb, {{first_name}}! parking spot for them at a pr…" at bounding box center [272, 216] width 227 height 21
click at [192, 210] on textarea "Great to hear you found the bulb, {{first_name}}! I've notified our team to arr…" at bounding box center [272, 216] width 227 height 21
click at [176, 213] on textarea "Great to hear you found the bulb, {{first_name}}! I've notified our team to arr…" at bounding box center [272, 216] width 227 height 21
click at [204, 214] on textarea "Great to hear you found the bulb, {{first_name}}! I've notified our team to arr…" at bounding box center [272, 216] width 227 height 21
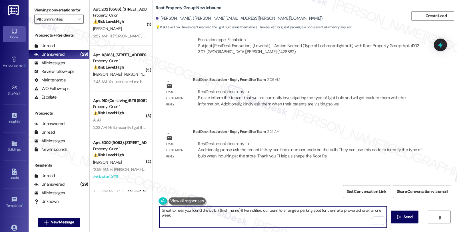
scroll to position [900, 0]
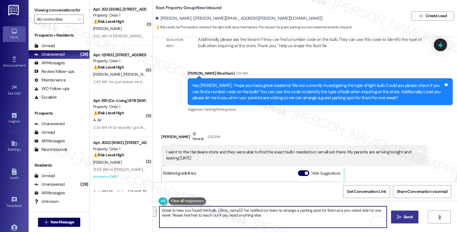
type textarea "Great to hear you found the bulb, {{first_name}}! I've notified our team to arr…"
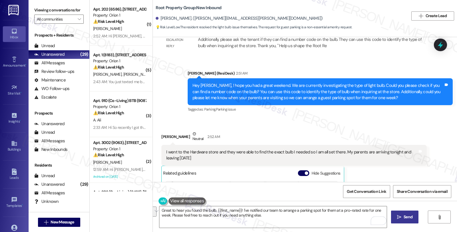
click at [403, 216] on span "Send" at bounding box center [407, 217] width 9 height 6
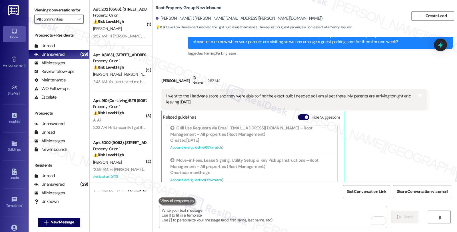
scroll to position [995, 0]
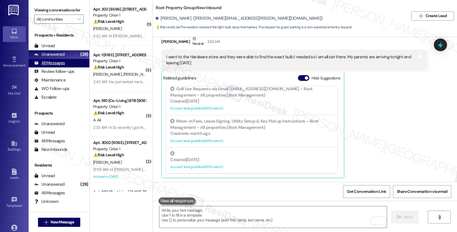
click at [52, 66] on div "All Messages" at bounding box center [49, 63] width 31 height 6
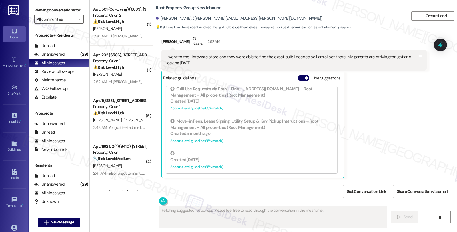
scroll to position [1050, 0]
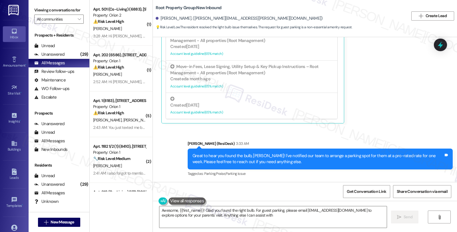
type textarea "Awesome, {{first_name}}! Glad you found the right bulb. For guest parking, plea…"
